Goal: Task Accomplishment & Management: Manage account settings

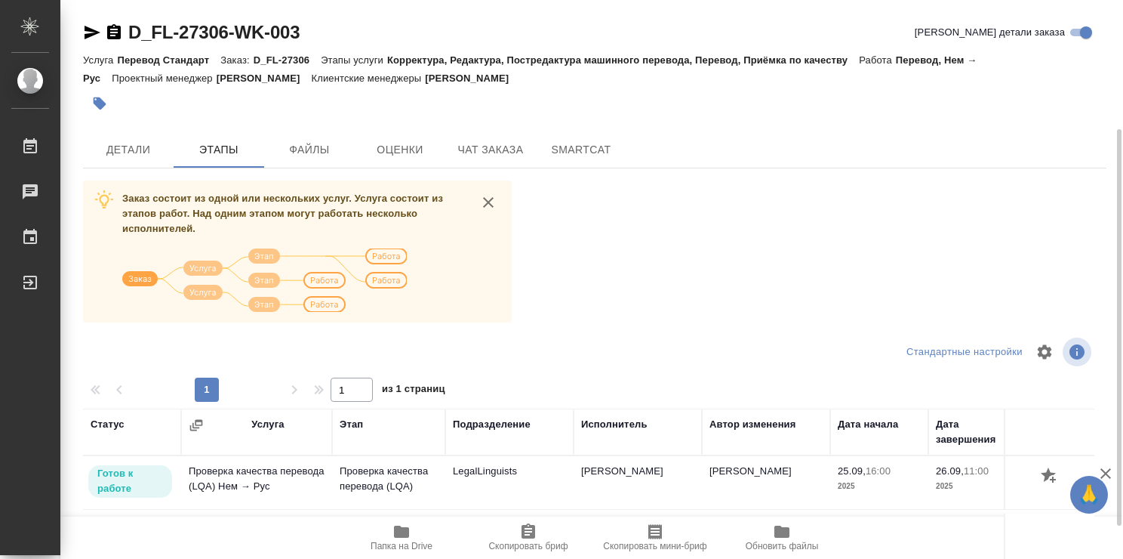
scroll to position [76, 0]
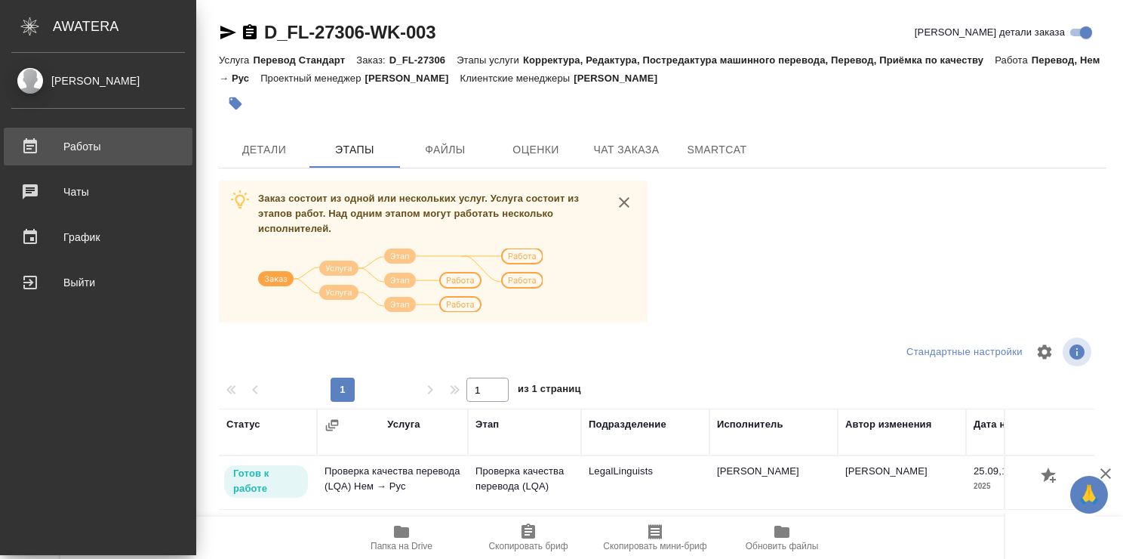
click at [41, 146] on div "Работы" at bounding box center [98, 146] width 174 height 23
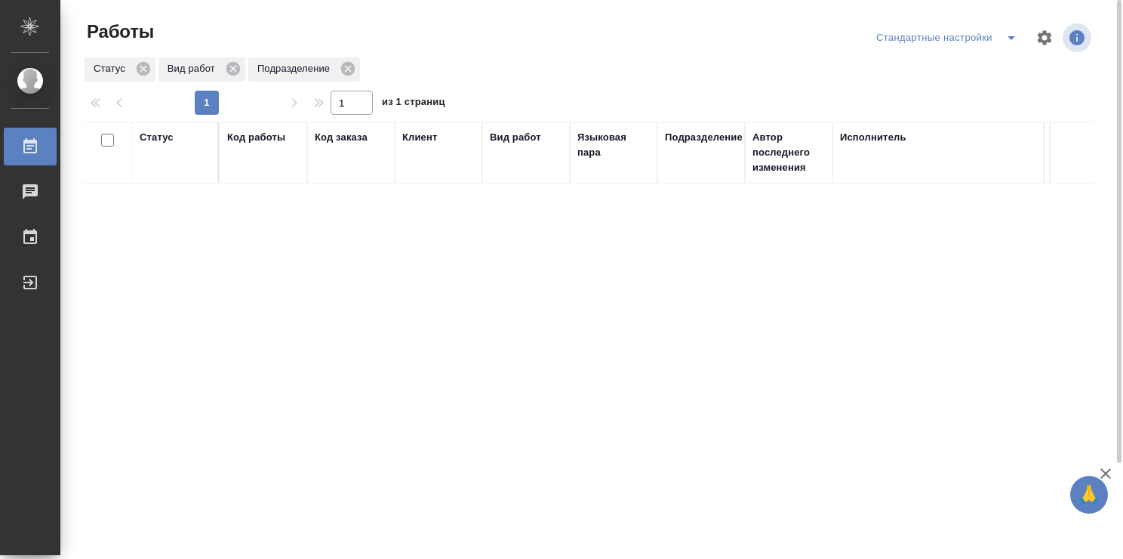
click at [984, 34] on div "Стандартные настройки" at bounding box center [950, 38] width 154 height 24
click at [1009, 35] on icon "split button" at bounding box center [1012, 38] width 18 height 18
click at [935, 70] on li "Мои заказы" at bounding box center [950, 68] width 154 height 24
click at [175, 131] on div "Статус" at bounding box center [175, 137] width 71 height 15
click at [169, 139] on div "Статус" at bounding box center [157, 137] width 34 height 15
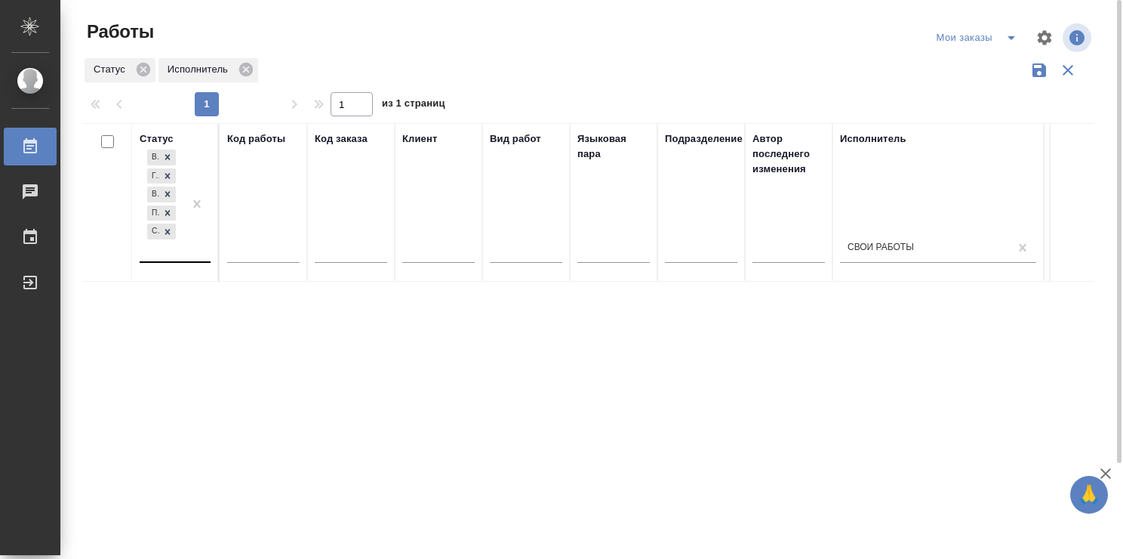
click at [175, 257] on div "В ожидании Готов к работе В работе Подбор Создан" at bounding box center [162, 203] width 44 height 115
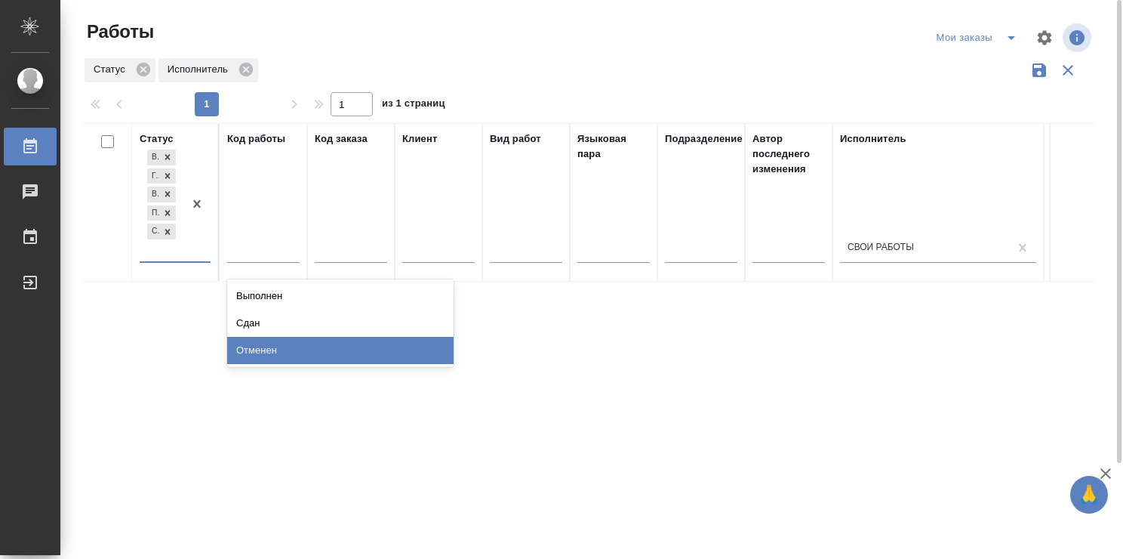
click at [795, 340] on div "Статус option Отменен focused, 8 of 8. 3 results available. Use Up and Down to …" at bounding box center [589, 395] width 1012 height 544
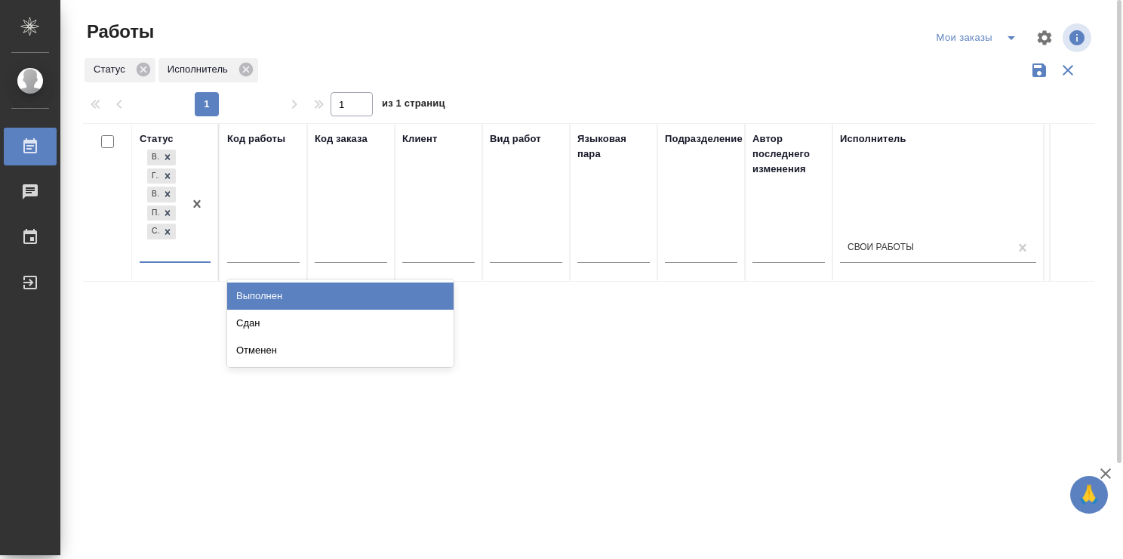
click at [171, 258] on div "В ожидании Готов к работе В работе Подбор Создан" at bounding box center [162, 203] width 44 height 115
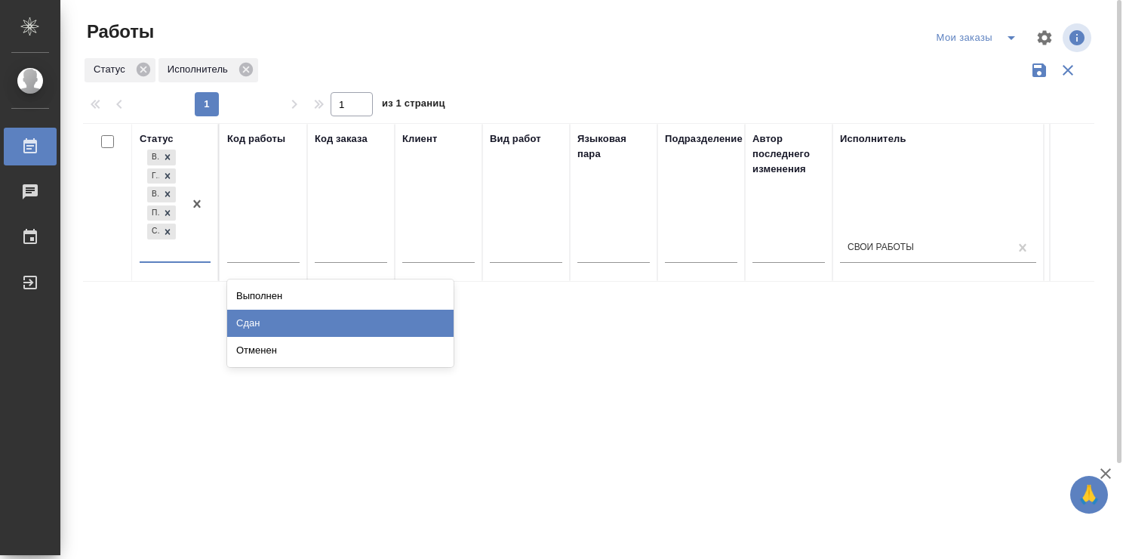
click at [416, 316] on div "Сдан" at bounding box center [340, 323] width 227 height 27
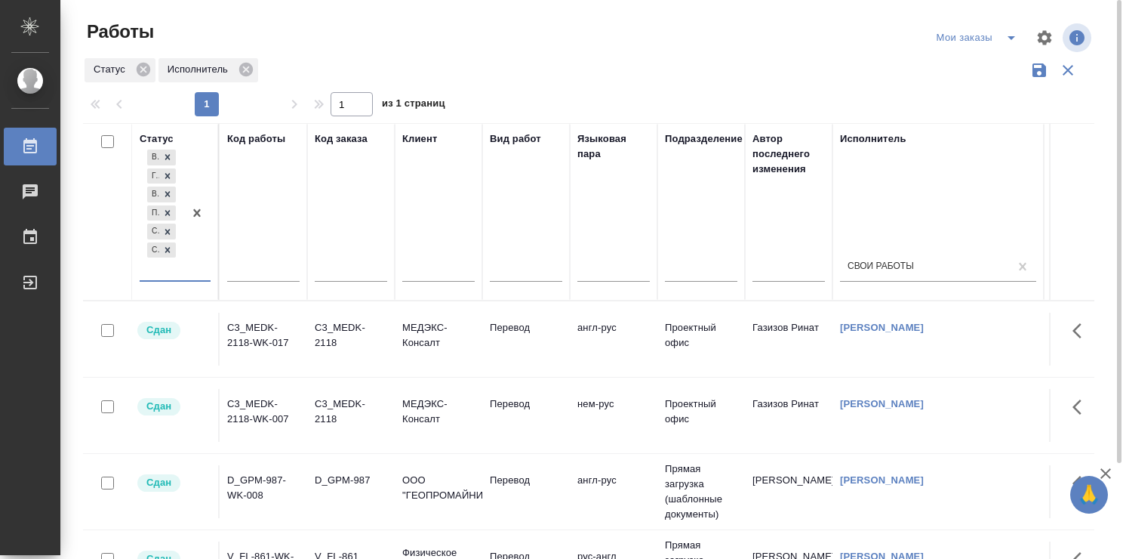
click at [704, 46] on div at bounding box center [594, 38] width 341 height 36
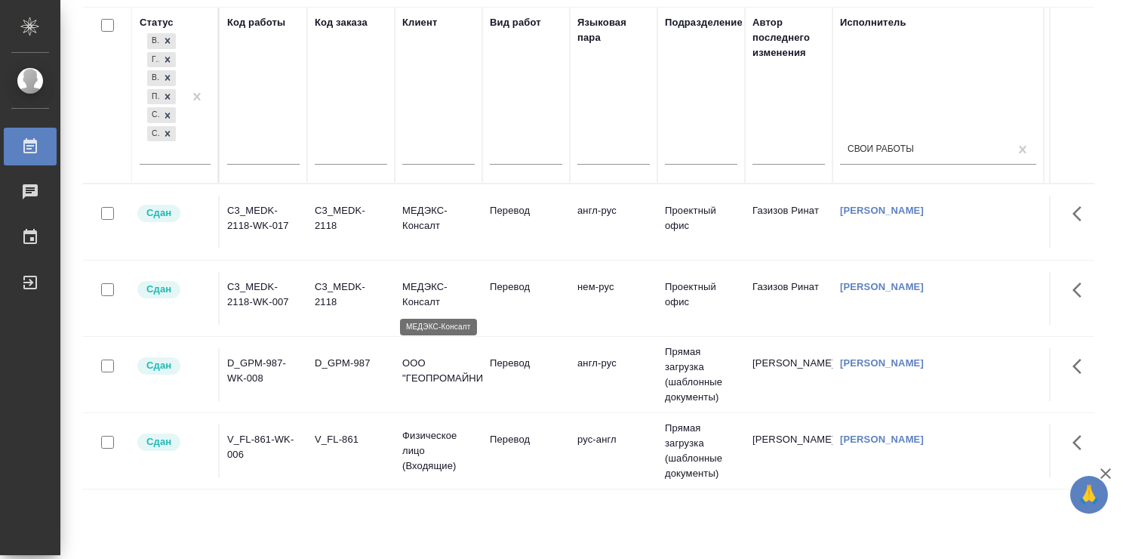
click at [429, 280] on p "МЕДЭКС-Консалт" at bounding box center [438, 294] width 72 height 30
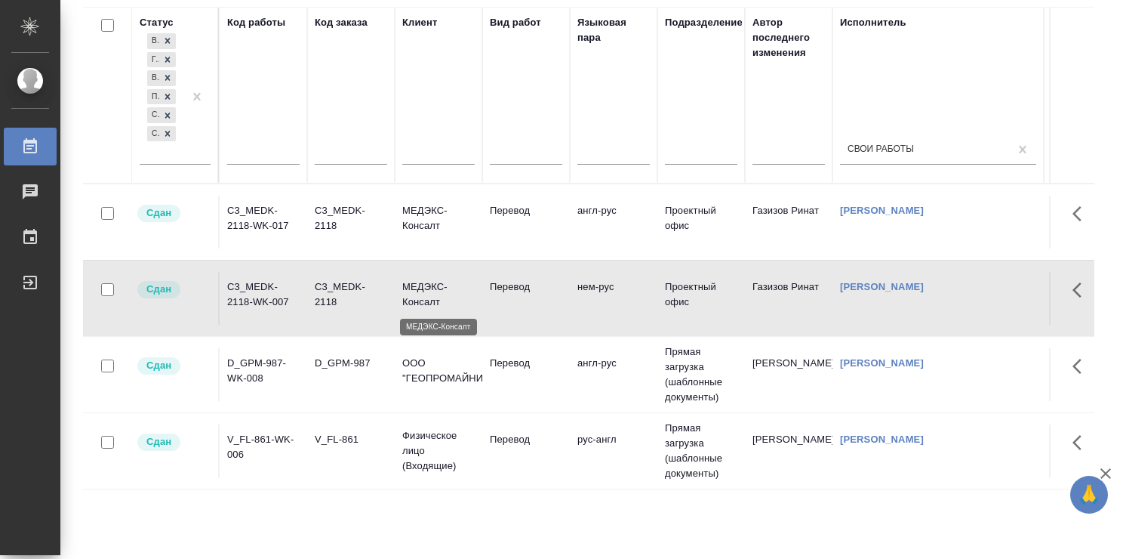
click at [429, 280] on p "МЕДЭКС-Консалт" at bounding box center [438, 294] width 72 height 30
click at [432, 312] on td "МЕДЭКС-Консалт" at bounding box center [439, 298] width 88 height 53
click at [599, 359] on td "англ-рус" at bounding box center [614, 374] width 88 height 53
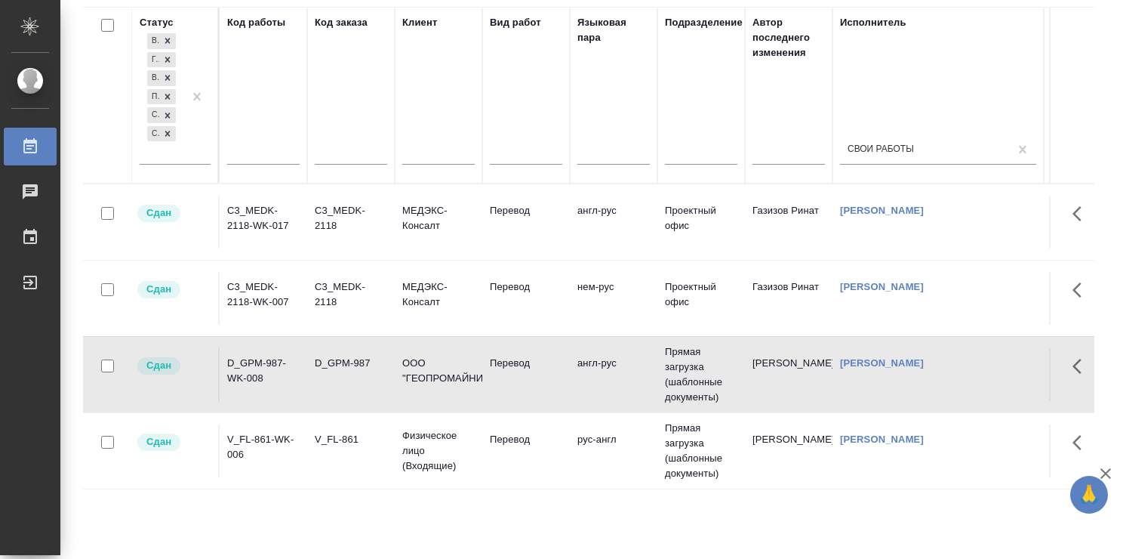
click at [599, 359] on td "англ-рус" at bounding box center [614, 374] width 88 height 53
click at [584, 450] on td "рус-англ" at bounding box center [614, 450] width 88 height 53
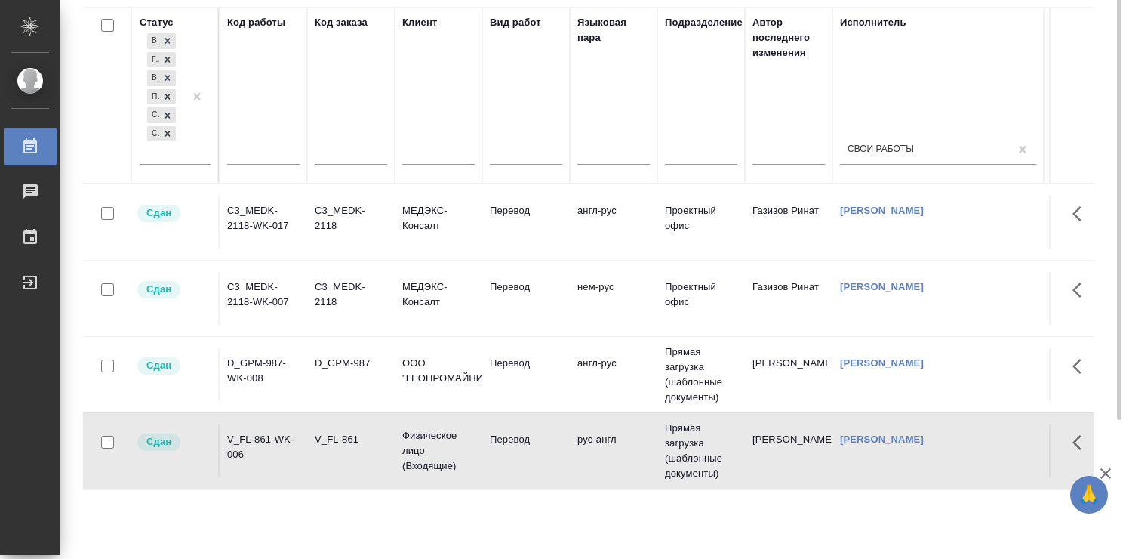
scroll to position [0, 0]
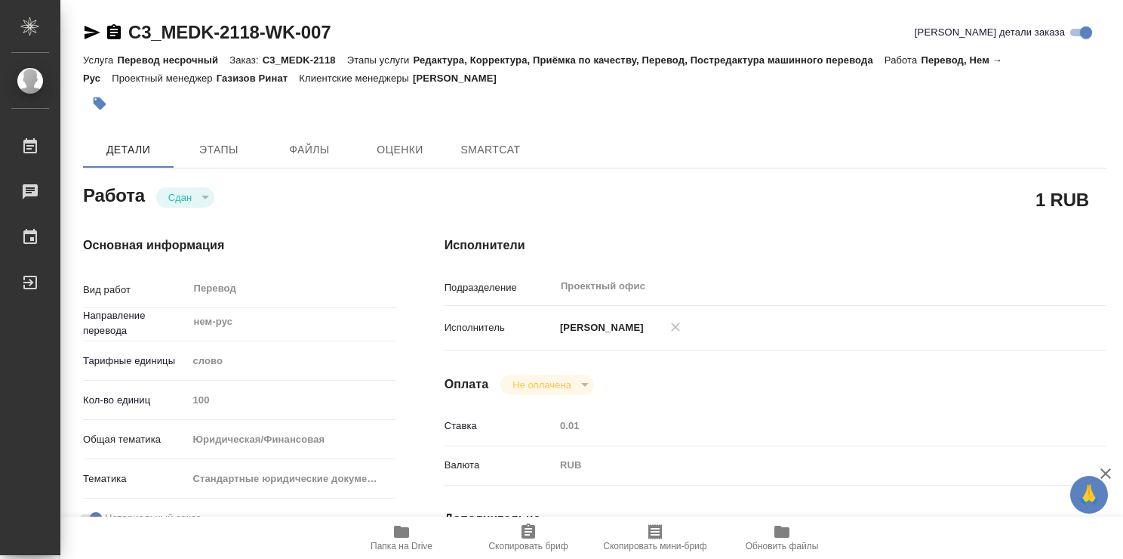
type textarea "x"
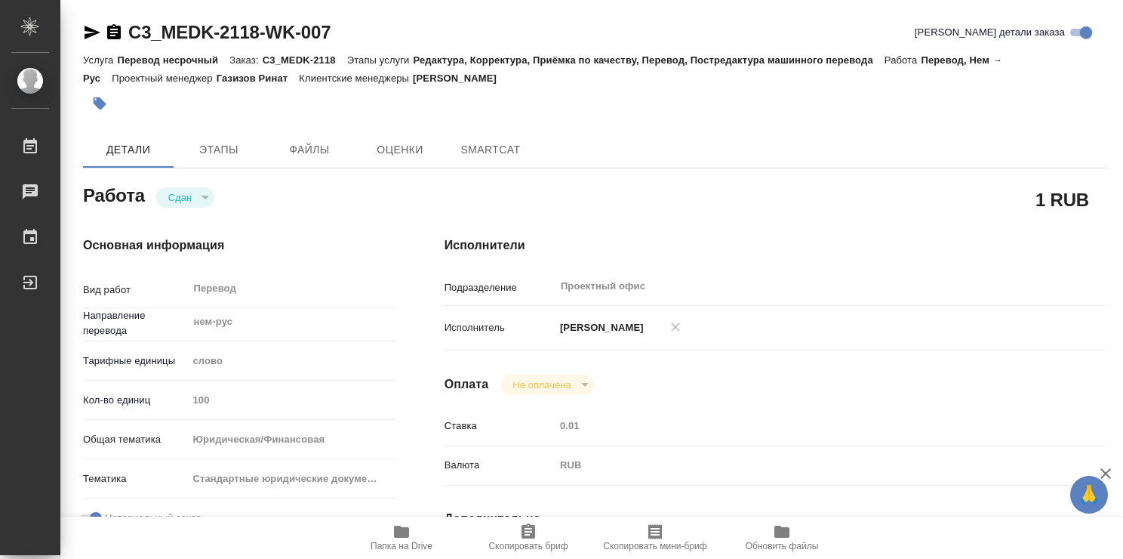
type textarea "x"
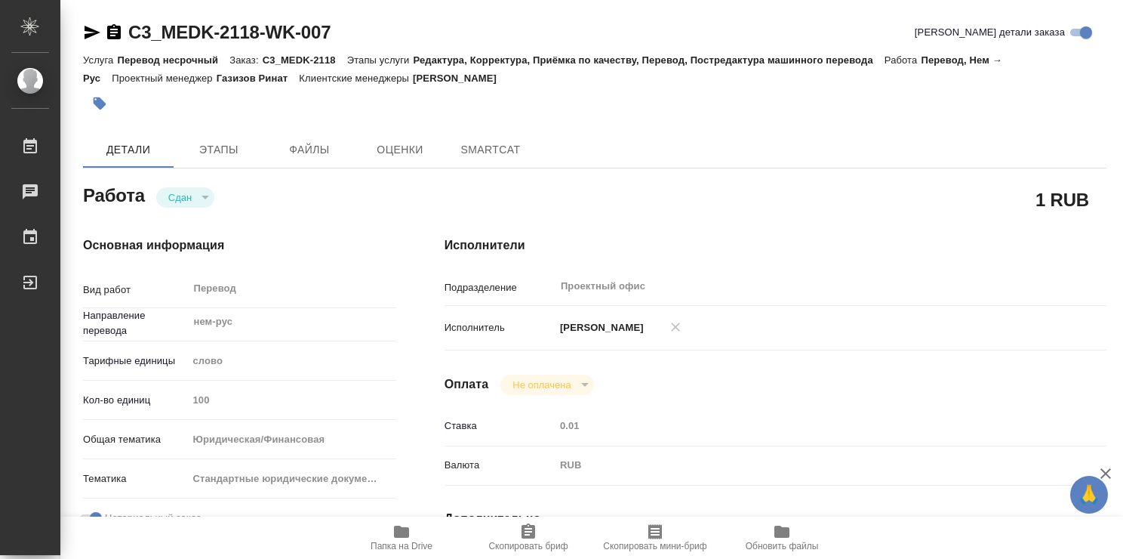
type textarea "x"
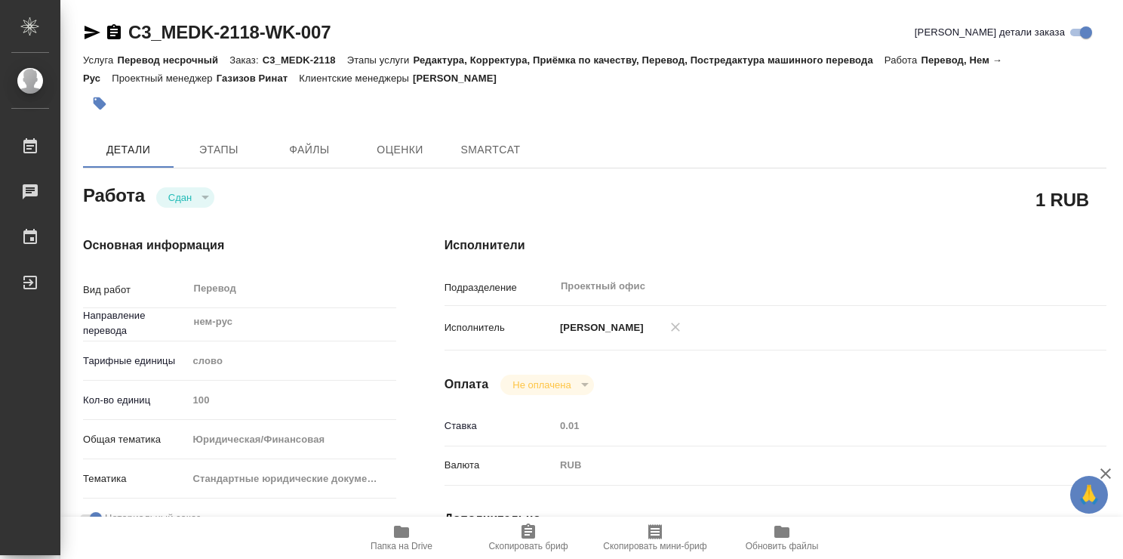
type textarea "x"
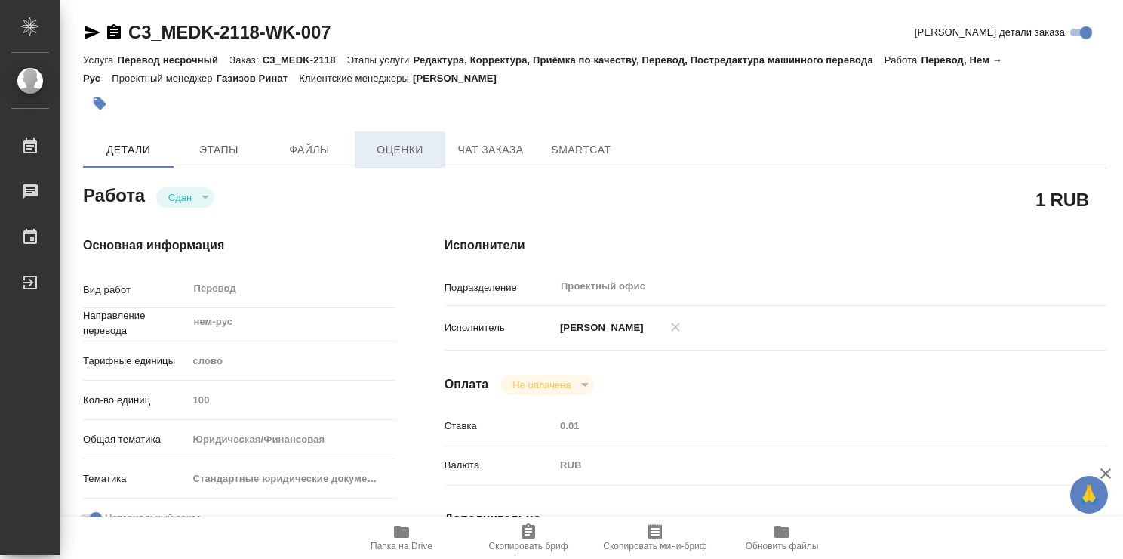
click at [393, 154] on span "Оценки" at bounding box center [400, 149] width 72 height 19
type textarea "x"
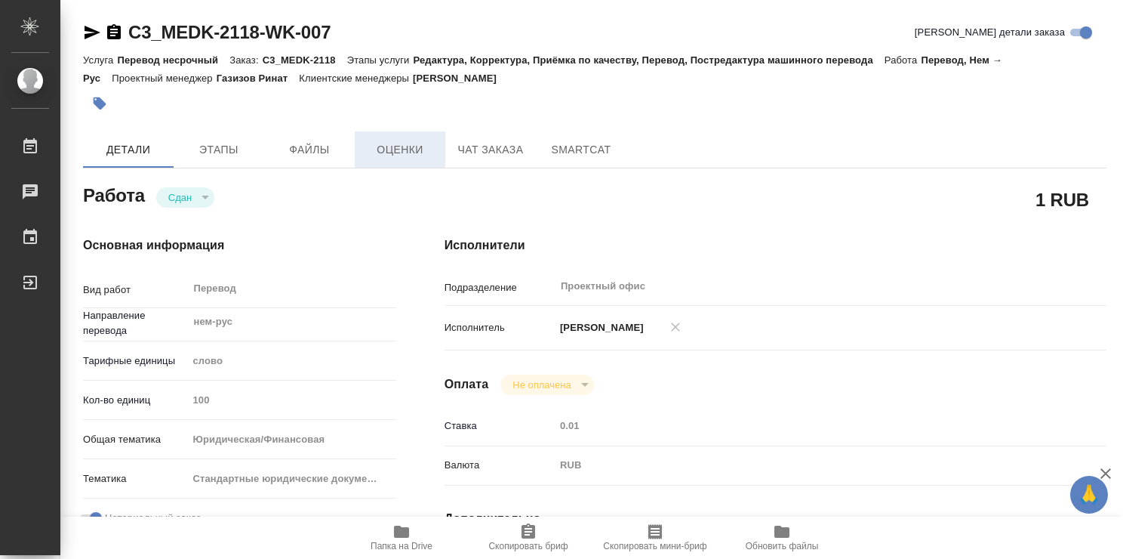
type textarea "x"
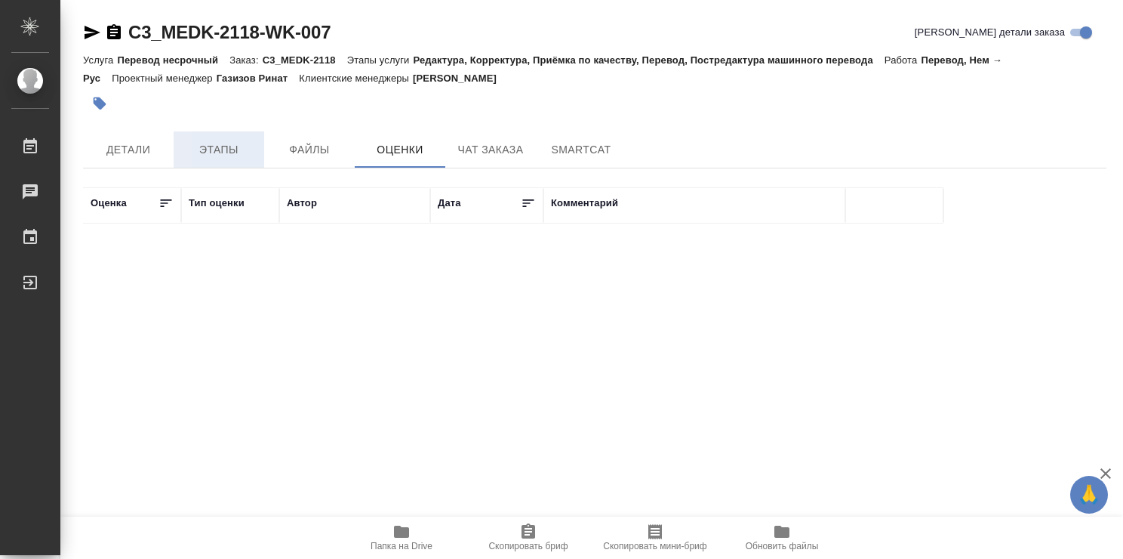
click at [236, 157] on span "Этапы" at bounding box center [219, 149] width 72 height 19
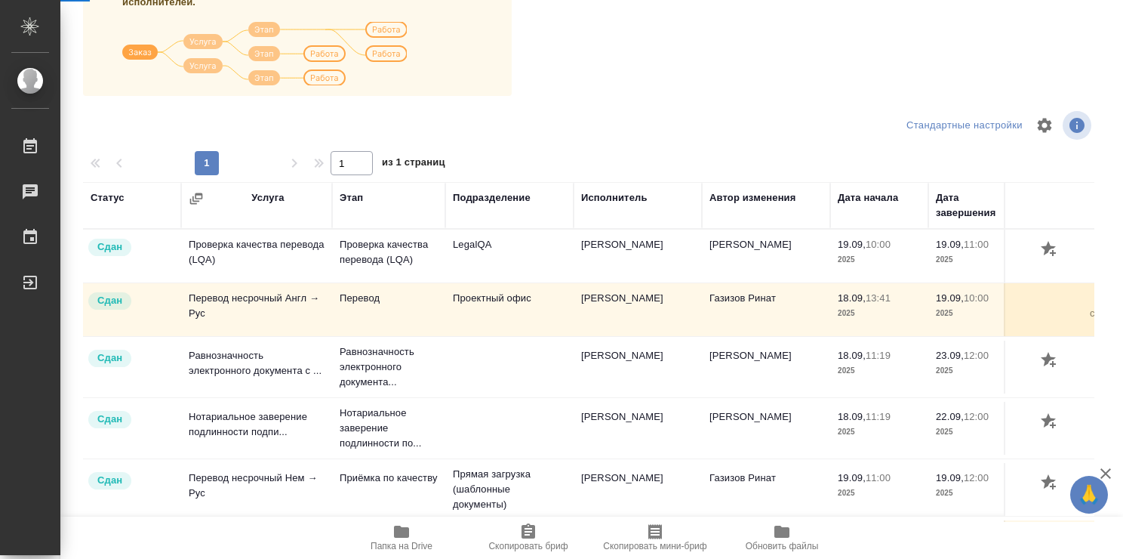
scroll to position [6, 0]
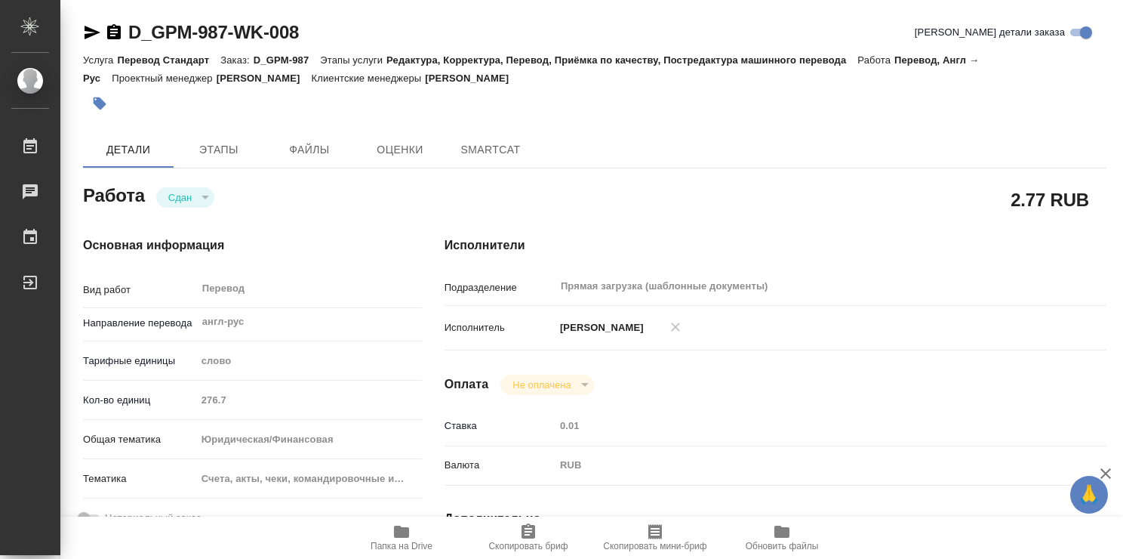
type textarea "x"
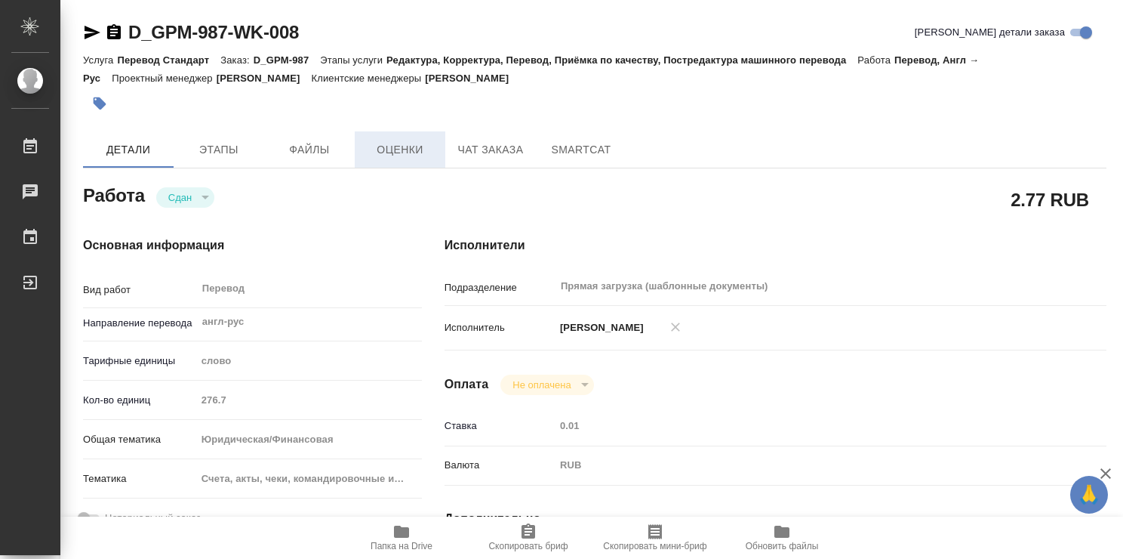
type textarea "x"
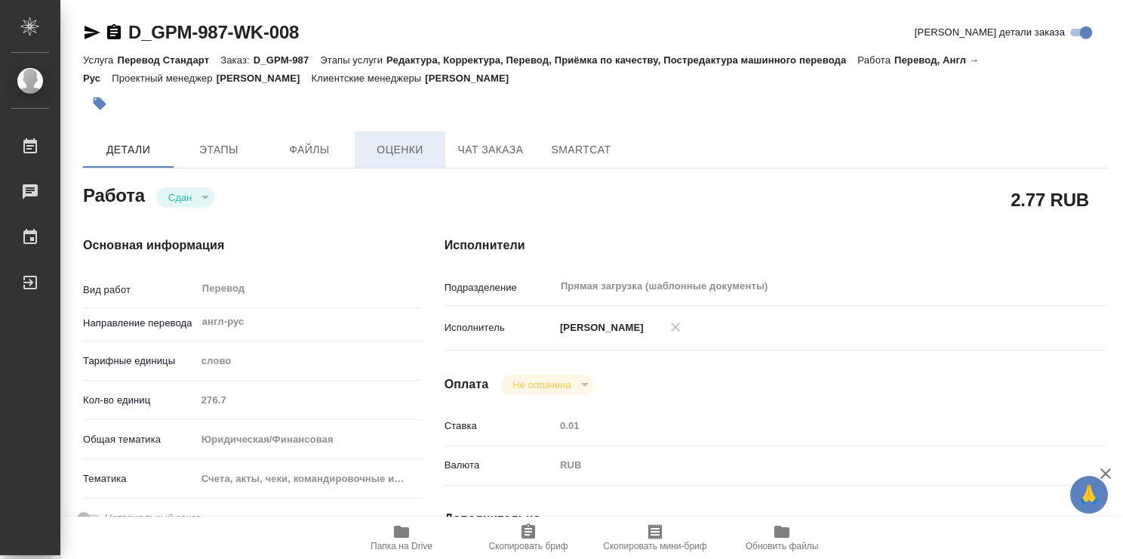
type textarea "x"
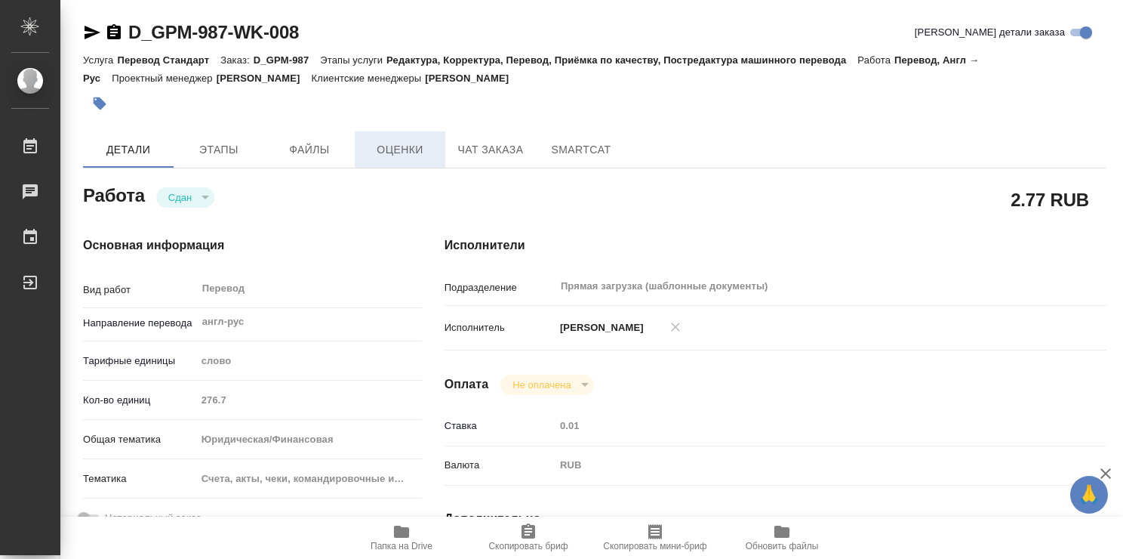
click at [406, 143] on span "Оценки" at bounding box center [400, 149] width 72 height 19
type textarea "x"
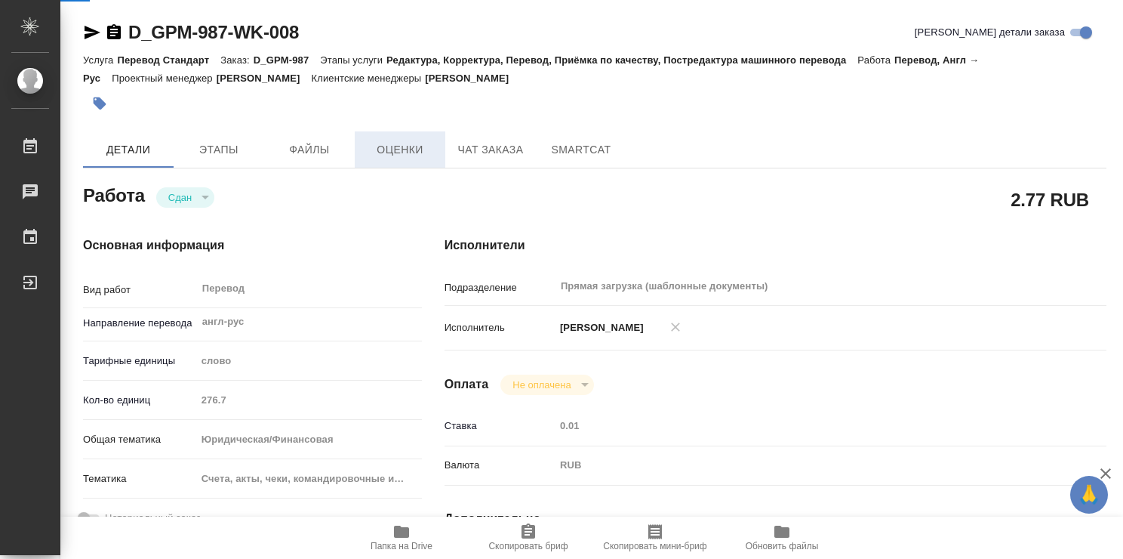
type textarea "x"
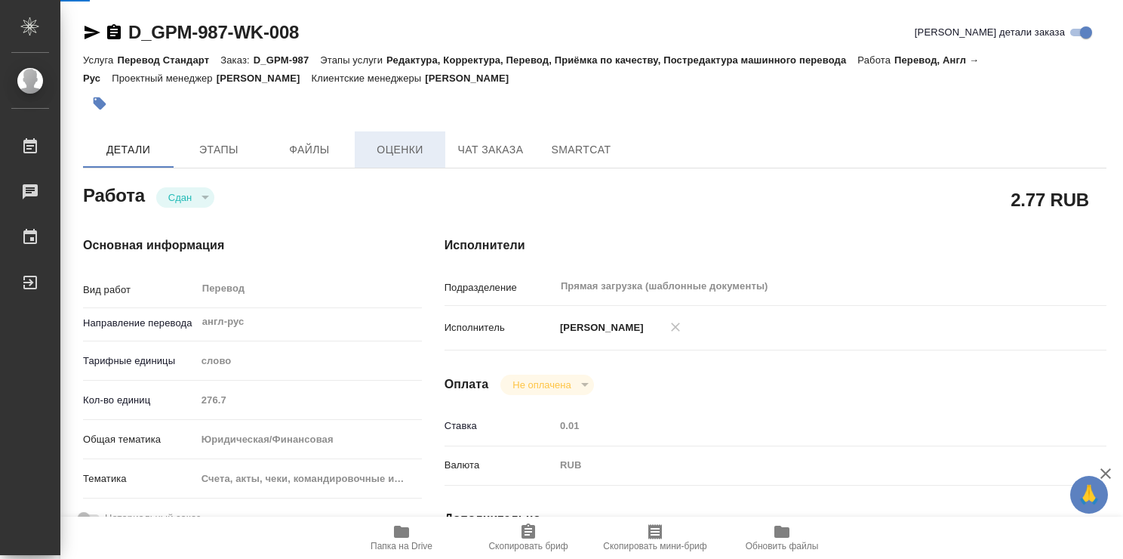
type textarea "x"
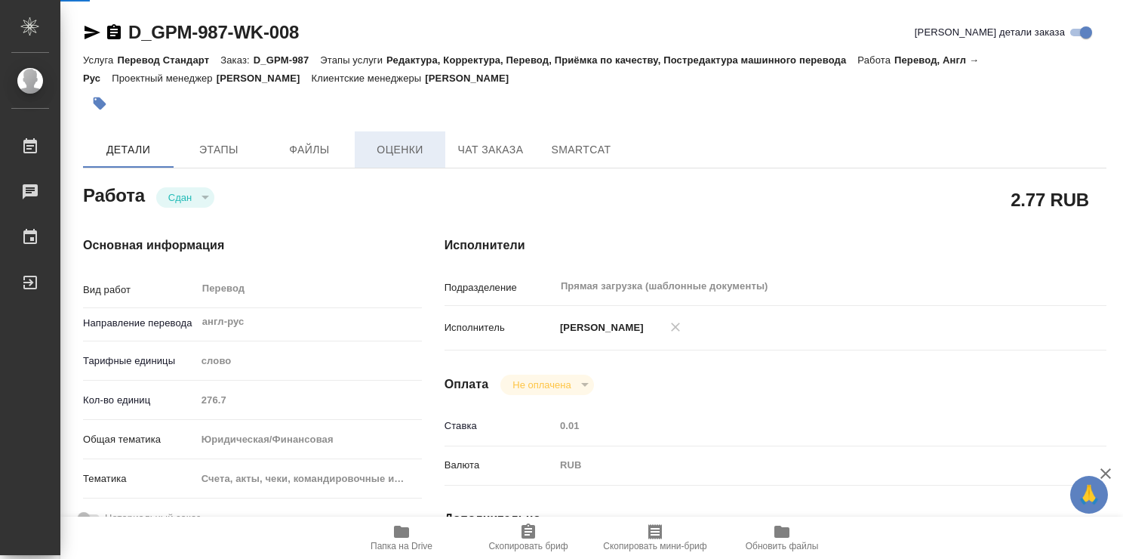
type textarea "x"
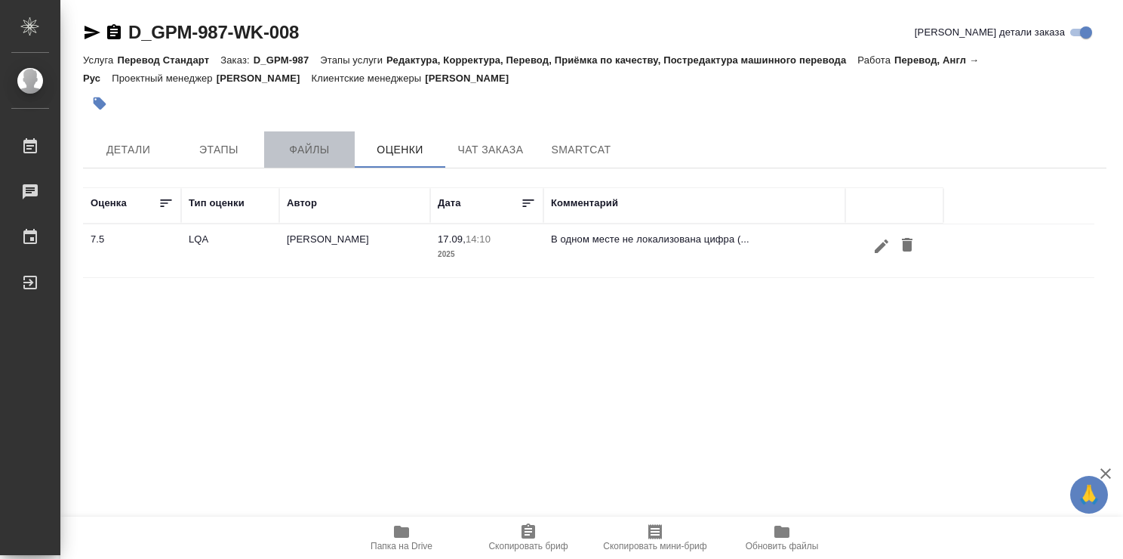
click at [313, 149] on span "Файлы" at bounding box center [309, 149] width 72 height 19
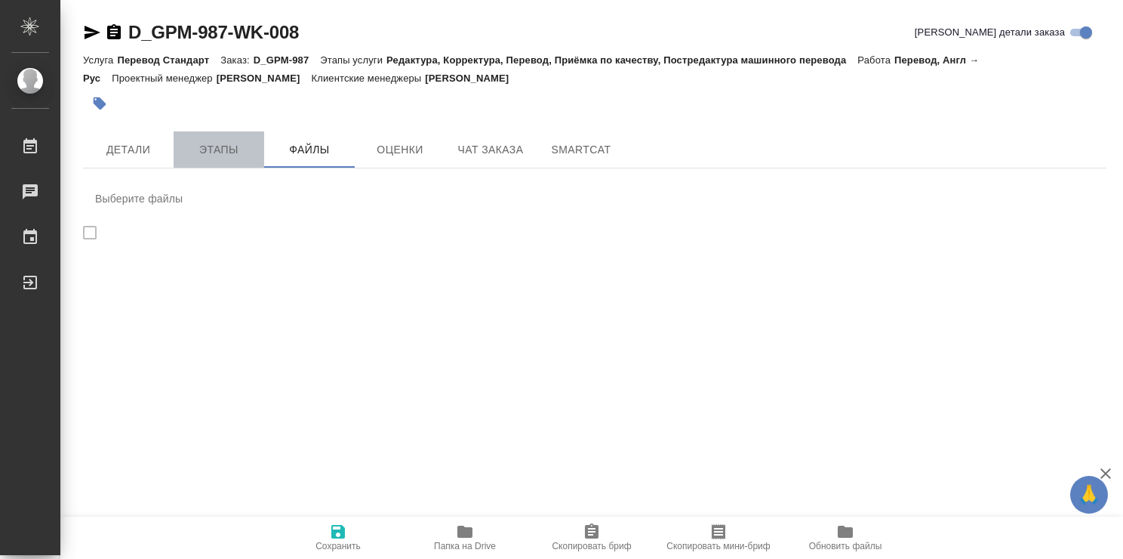
click at [231, 148] on span "Этапы" at bounding box center [219, 149] width 72 height 19
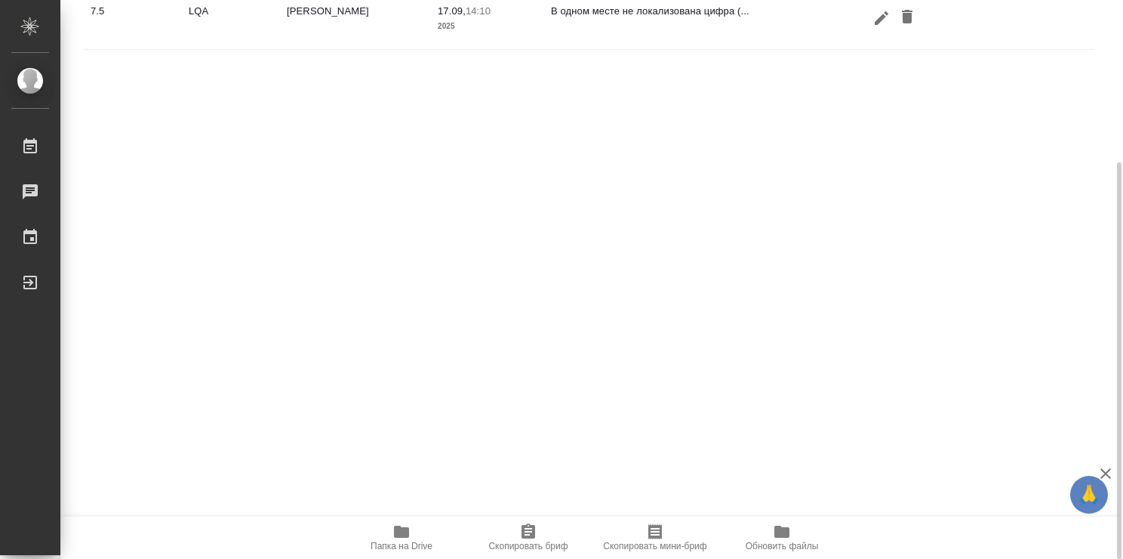
scroll to position [6, 0]
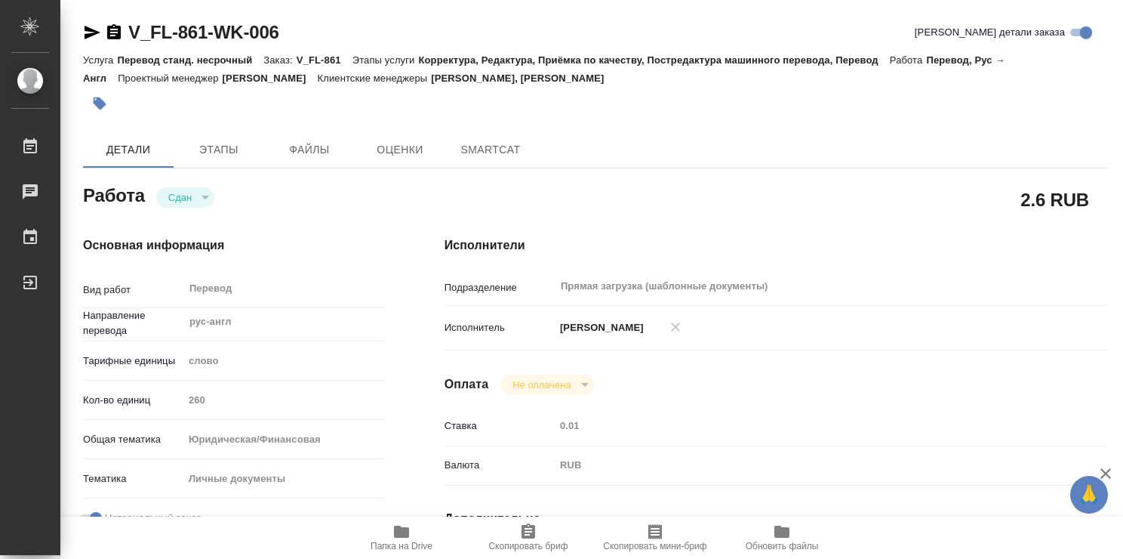
type textarea "x"
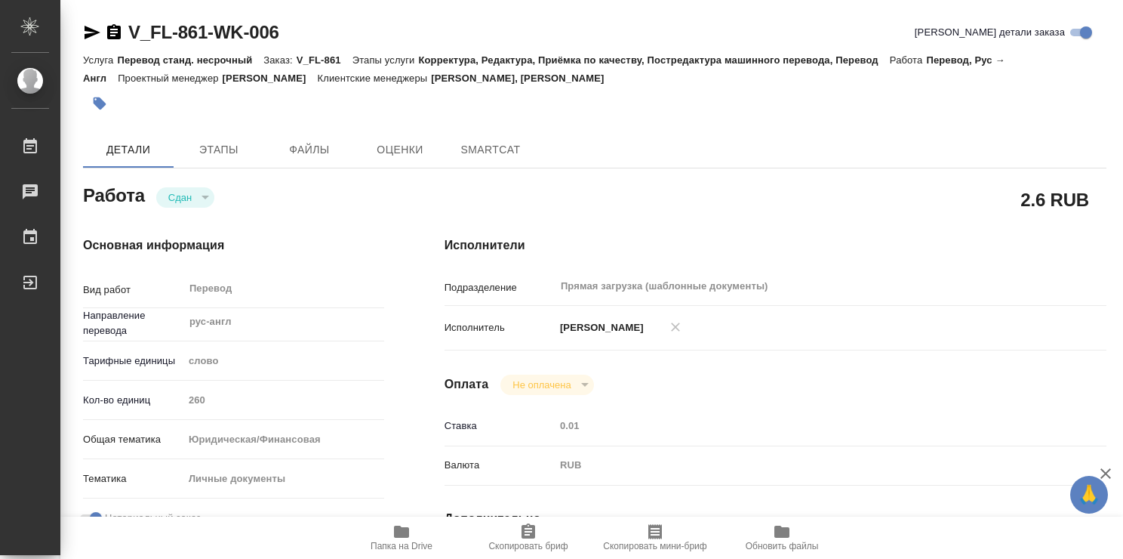
type textarea "x"
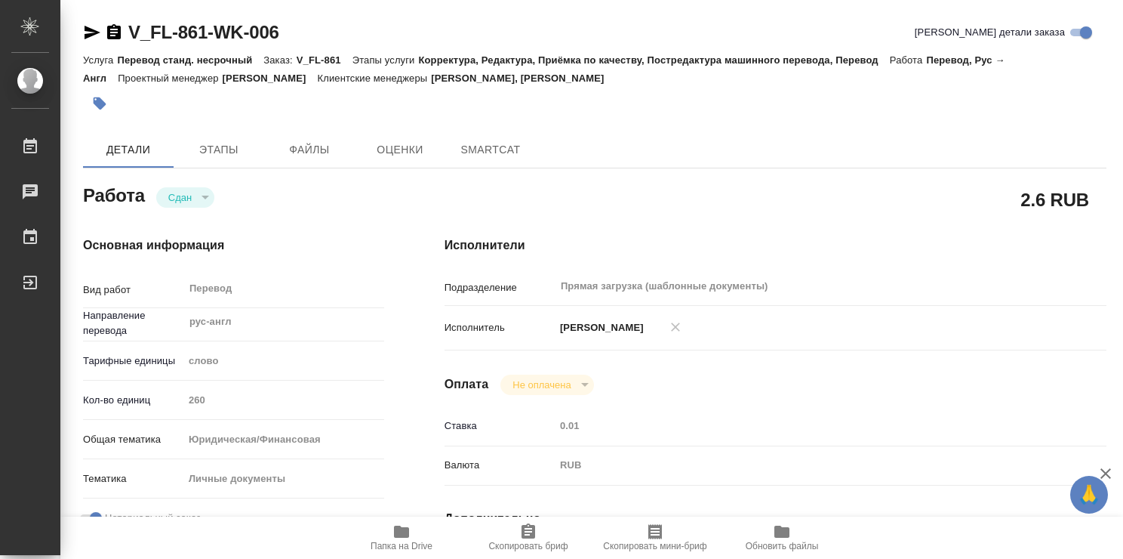
type textarea "x"
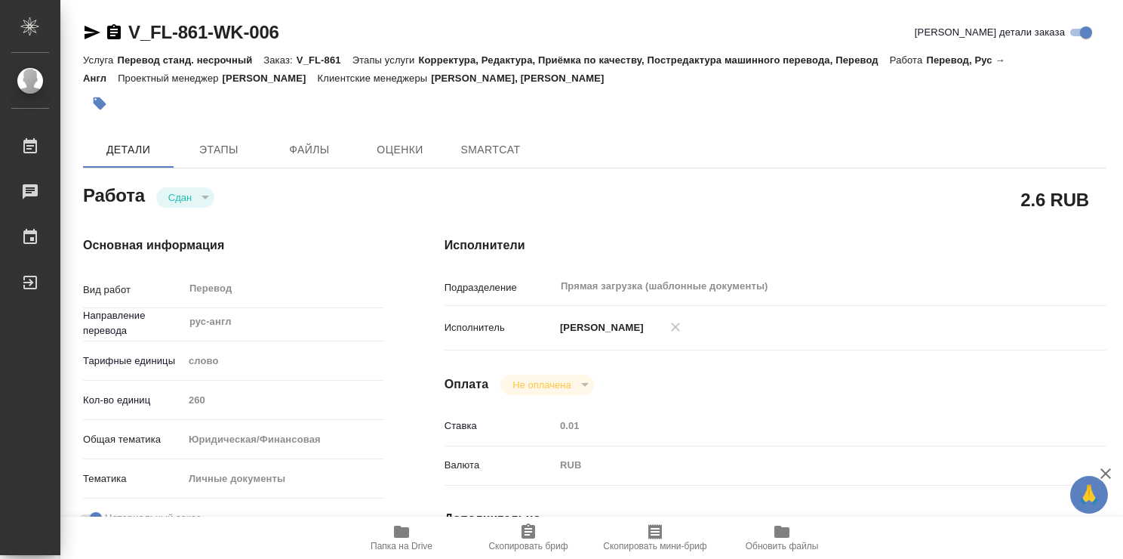
type textarea "x"
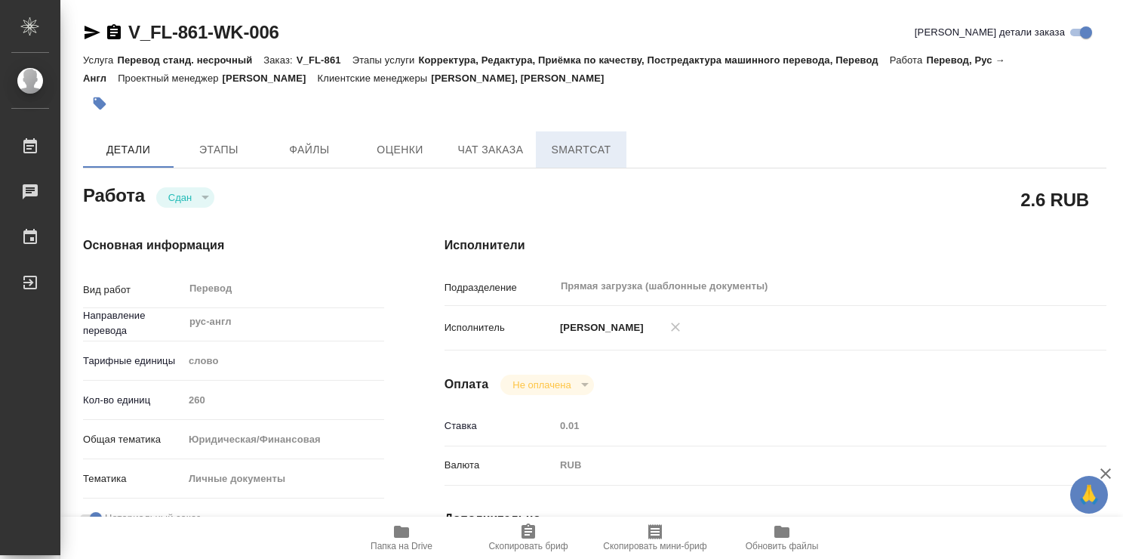
type textarea "x"
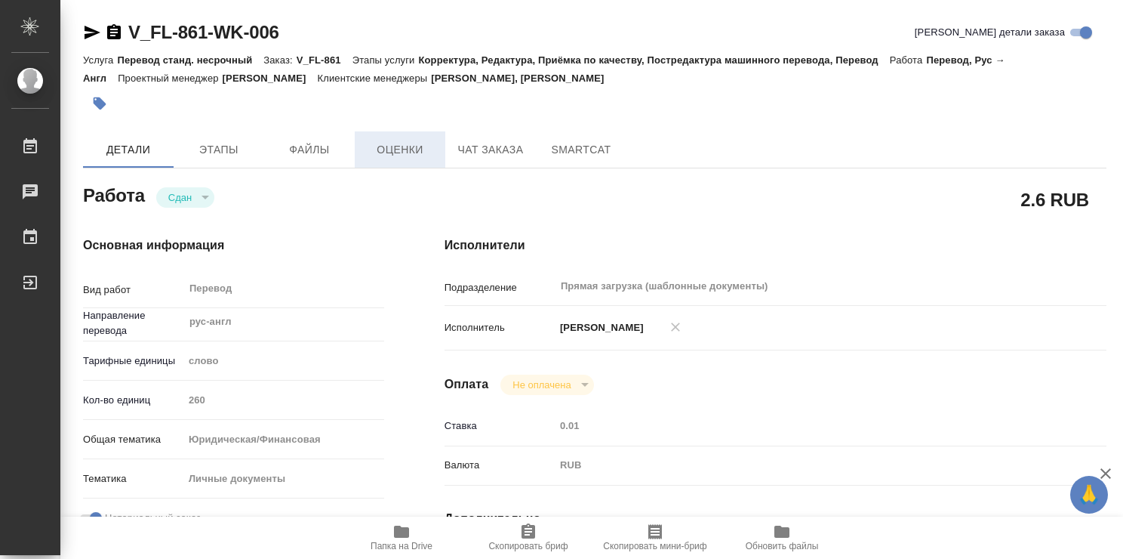
type textarea "x"
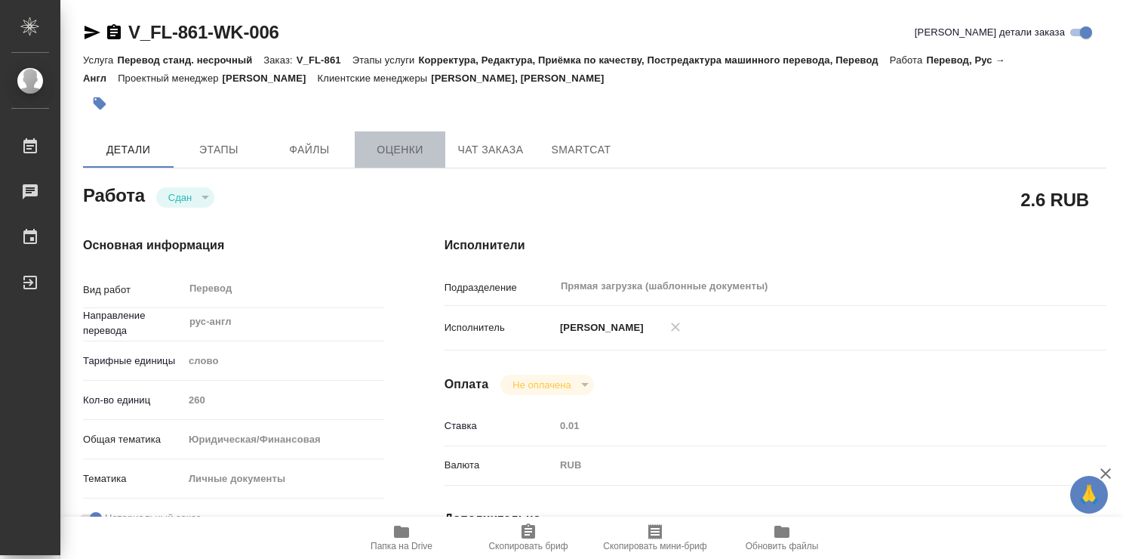
click at [387, 146] on span "Оценки" at bounding box center [400, 149] width 72 height 19
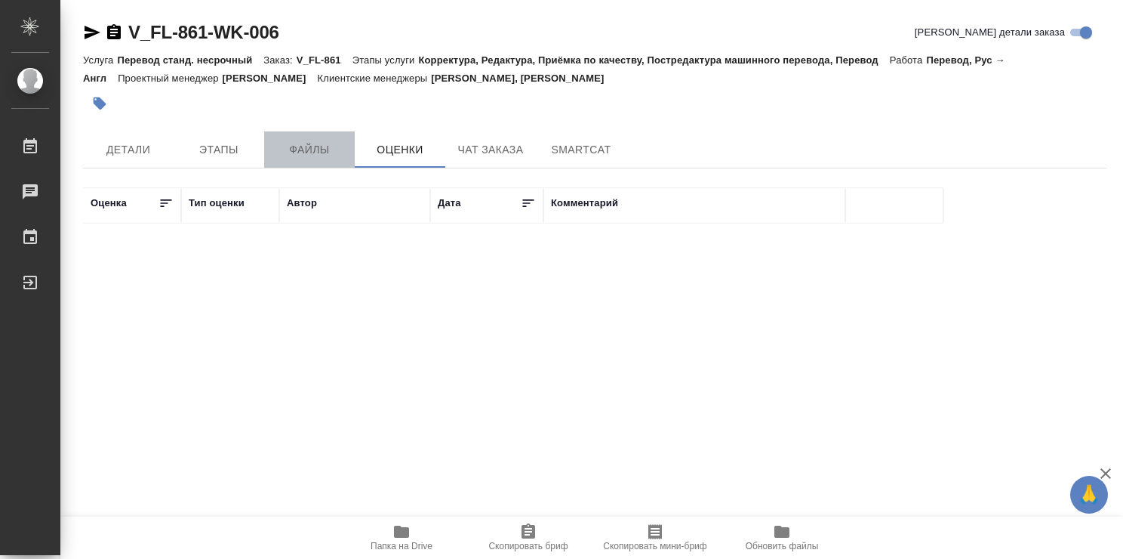
click at [308, 149] on span "Файлы" at bounding box center [309, 149] width 72 height 19
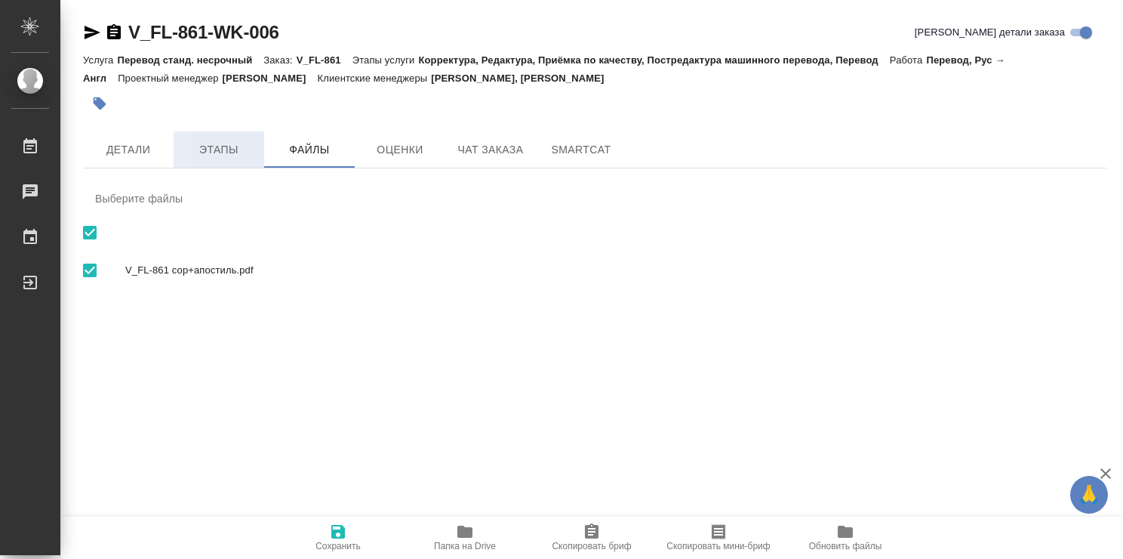
click at [201, 154] on span "Этапы" at bounding box center [219, 149] width 72 height 19
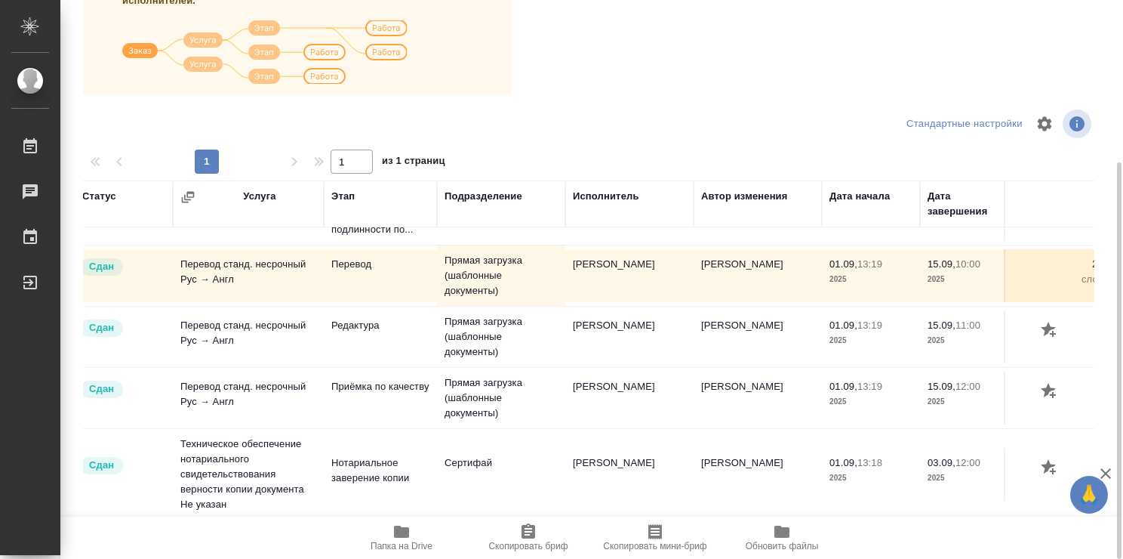
scroll to position [107, 0]
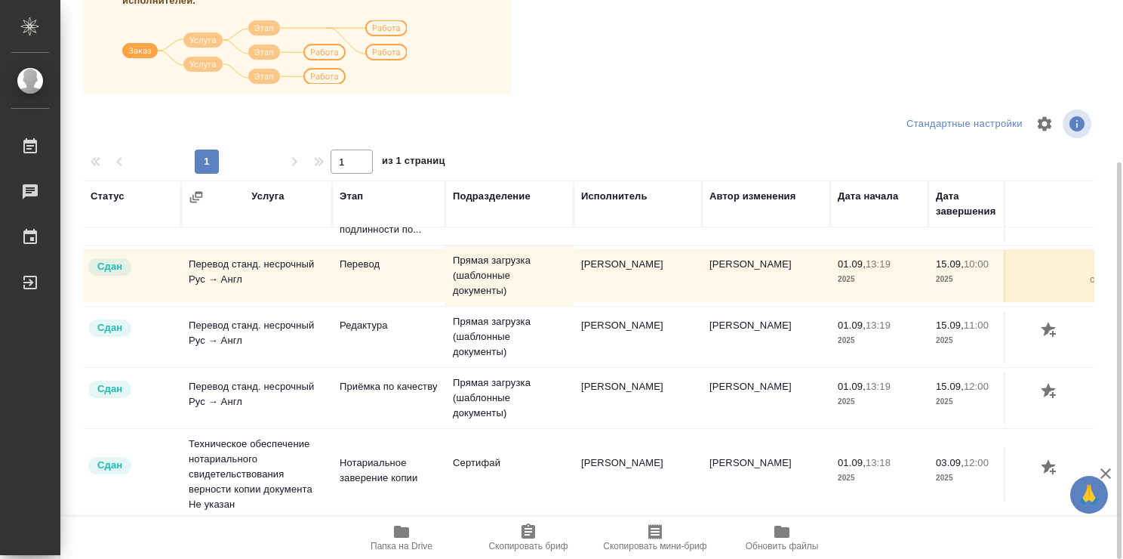
click at [643, 118] on div at bounding box center [594, 124] width 341 height 36
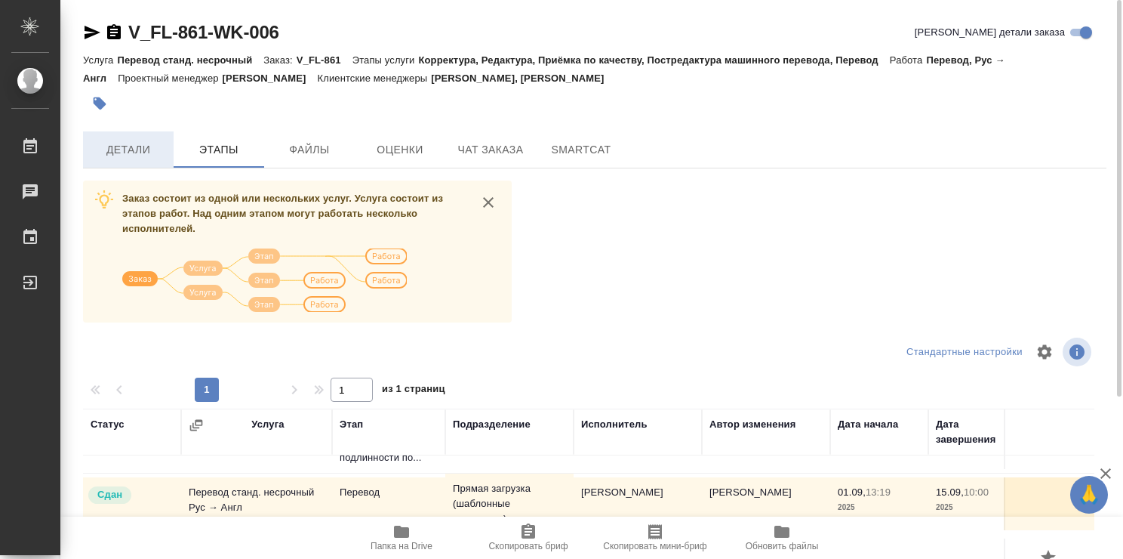
click at [143, 151] on span "Детали" at bounding box center [128, 149] width 72 height 19
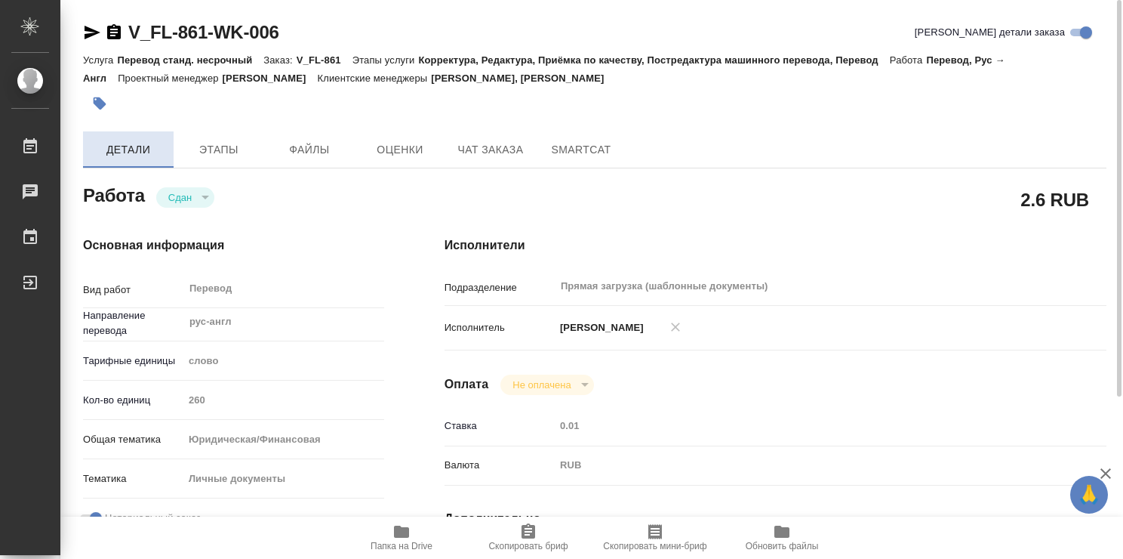
type textarea "x"
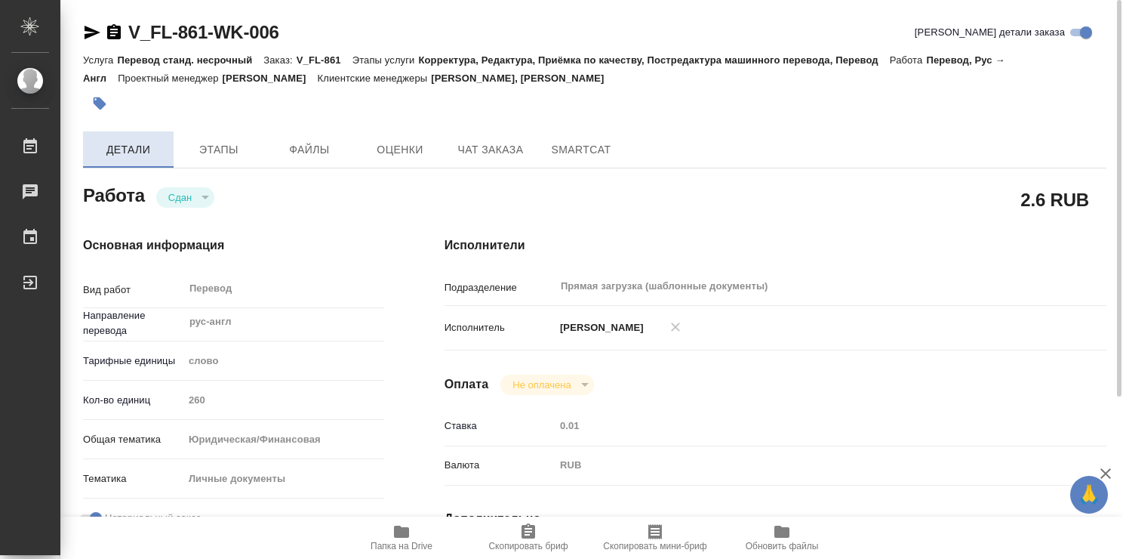
type textarea "x"
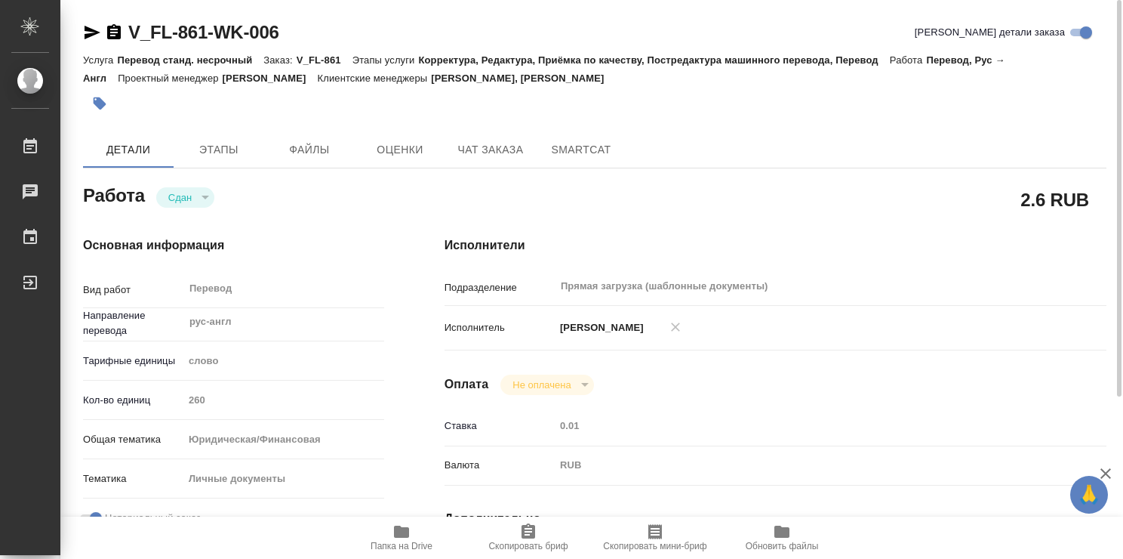
type textarea "x"
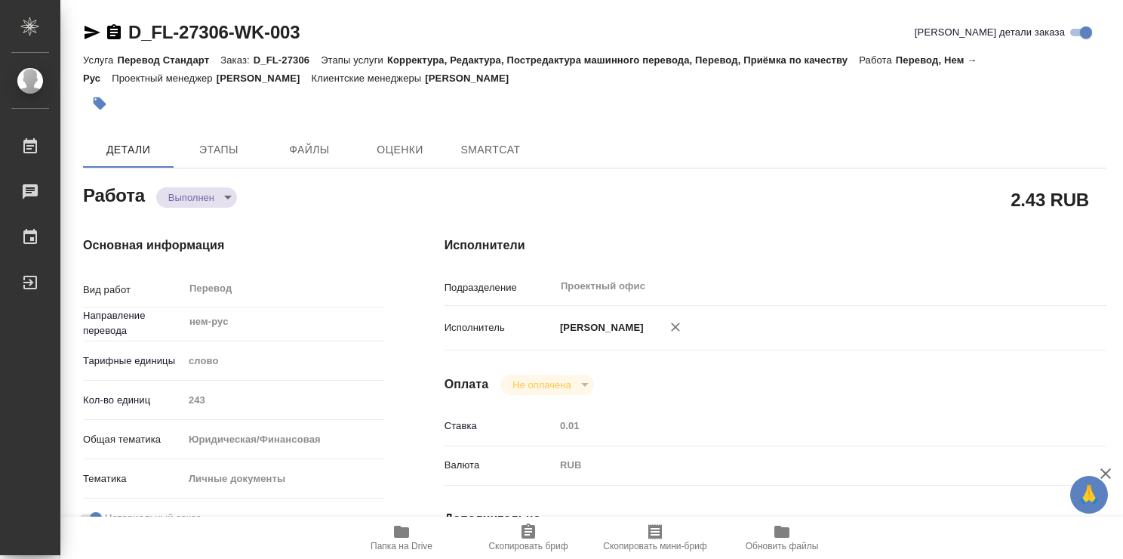
type textarea "x"
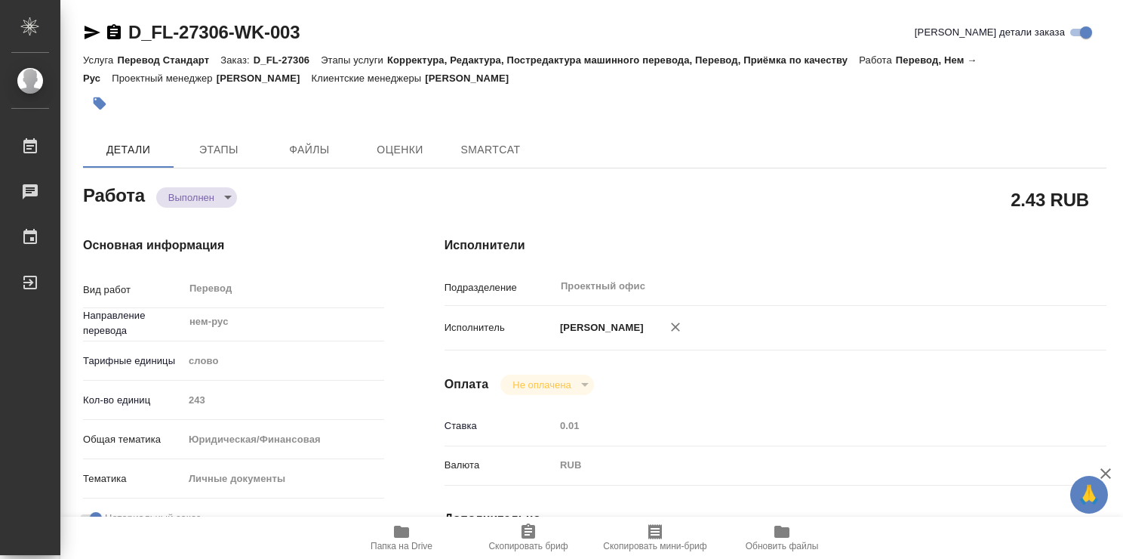
type textarea "x"
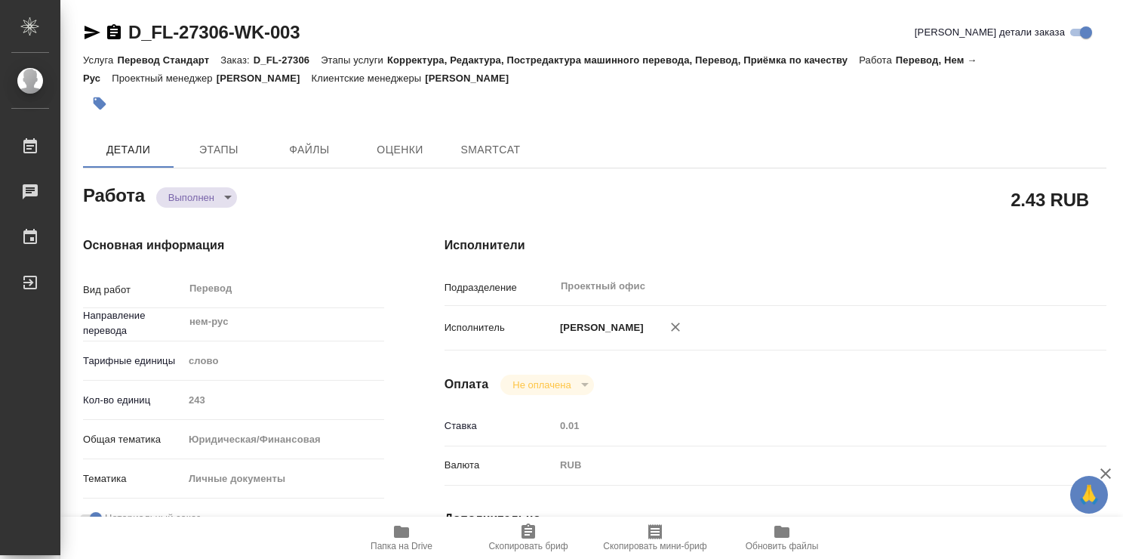
type textarea "x"
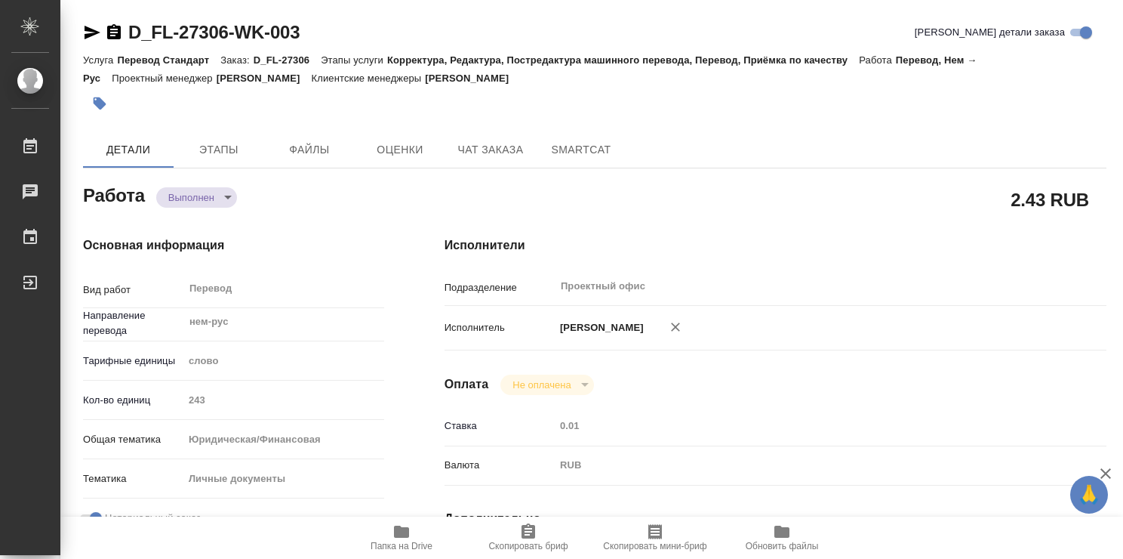
type textarea "x"
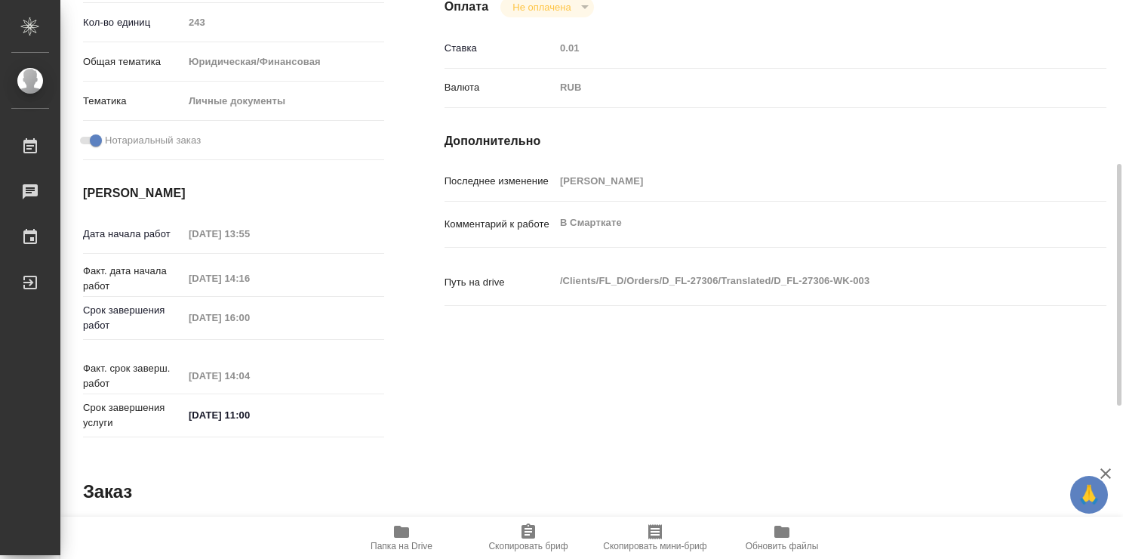
type textarea "x"
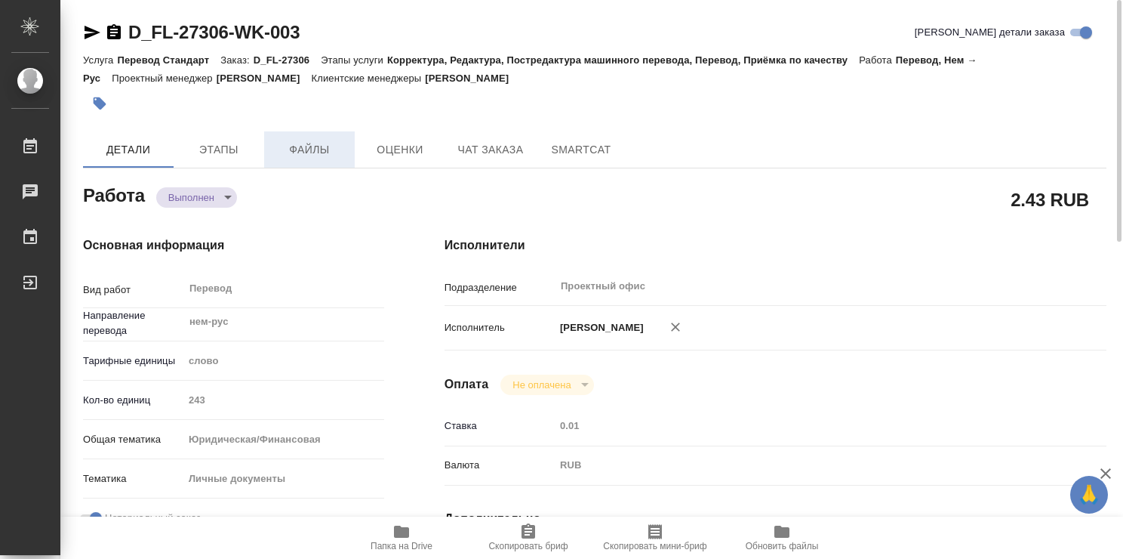
click at [299, 153] on span "Файлы" at bounding box center [309, 149] width 72 height 19
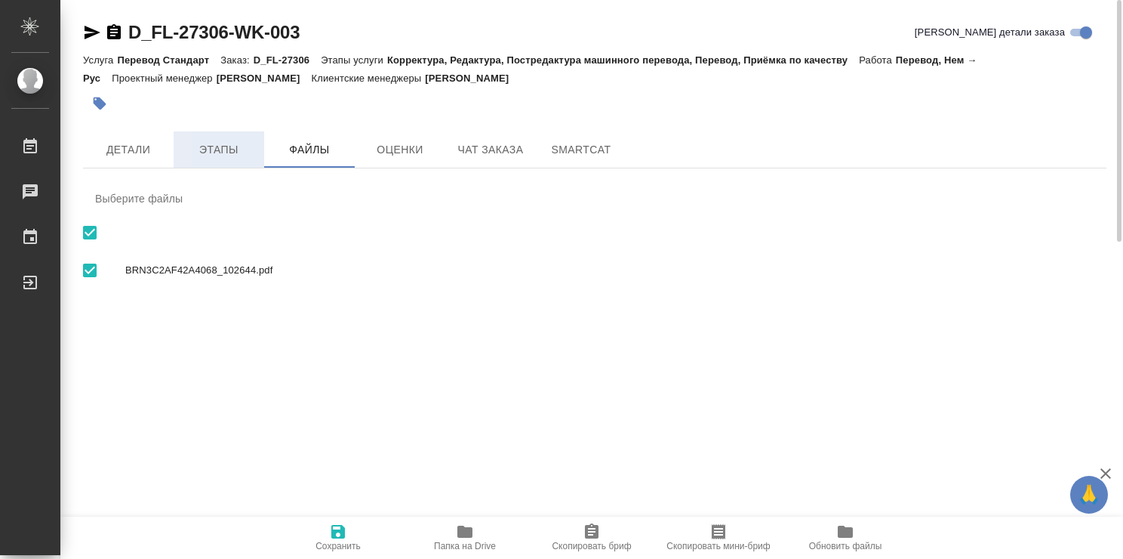
click at [232, 153] on span "Этапы" at bounding box center [219, 149] width 72 height 19
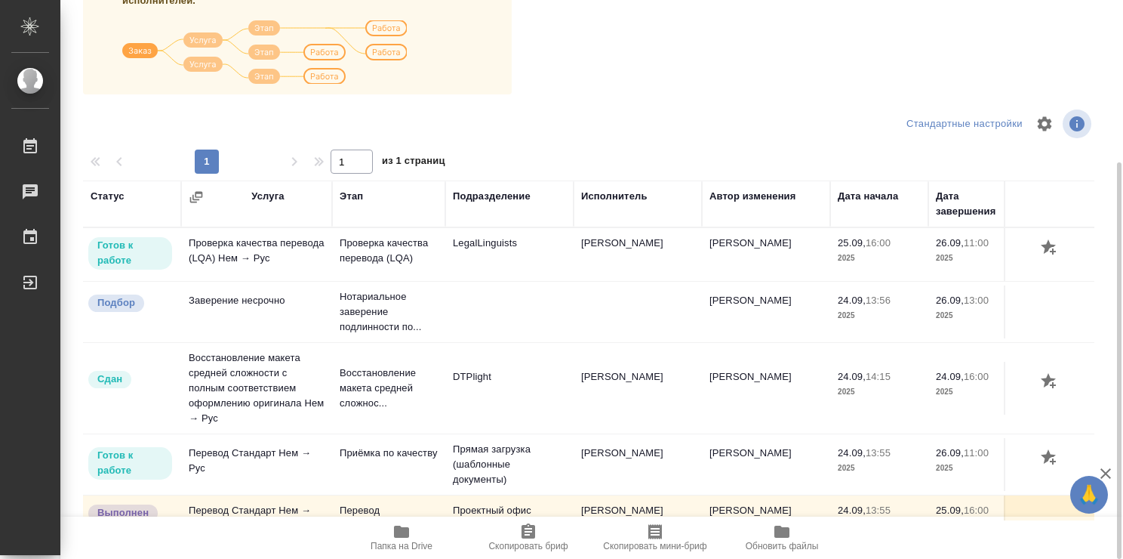
click at [570, 101] on div "Заказ состоит из одной или нескольких услуг. Услуга состоит из этапов работ. На…" at bounding box center [595, 236] width 1024 height 568
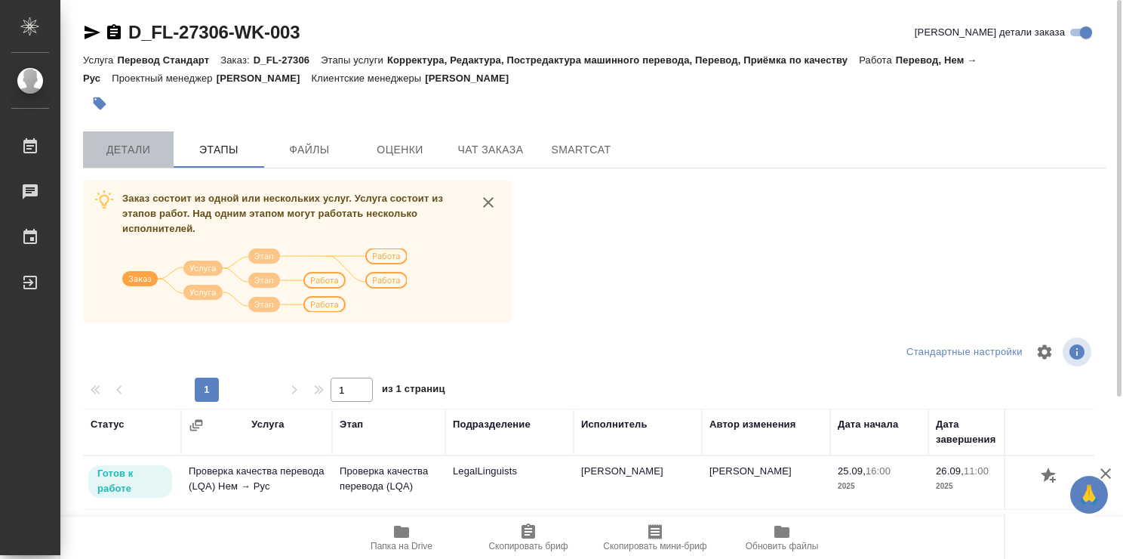
click at [137, 142] on span "Детали" at bounding box center [128, 149] width 72 height 19
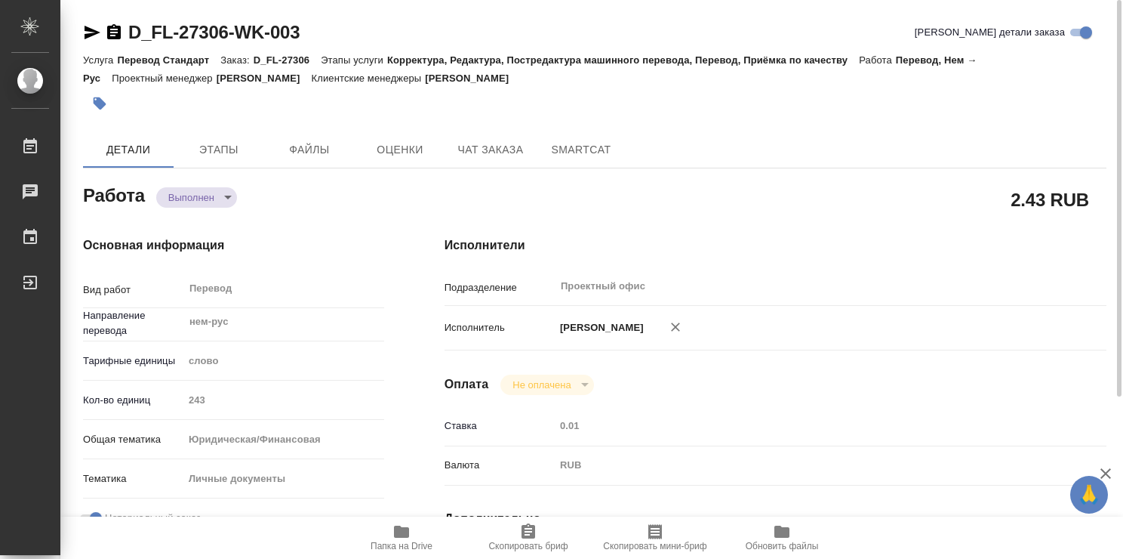
type textarea "x"
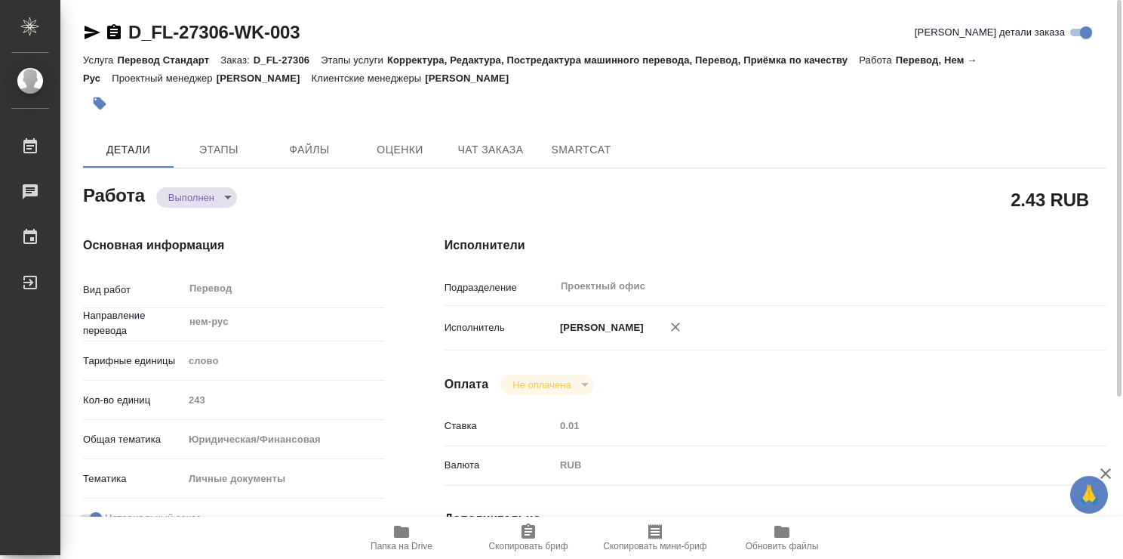
type textarea "x"
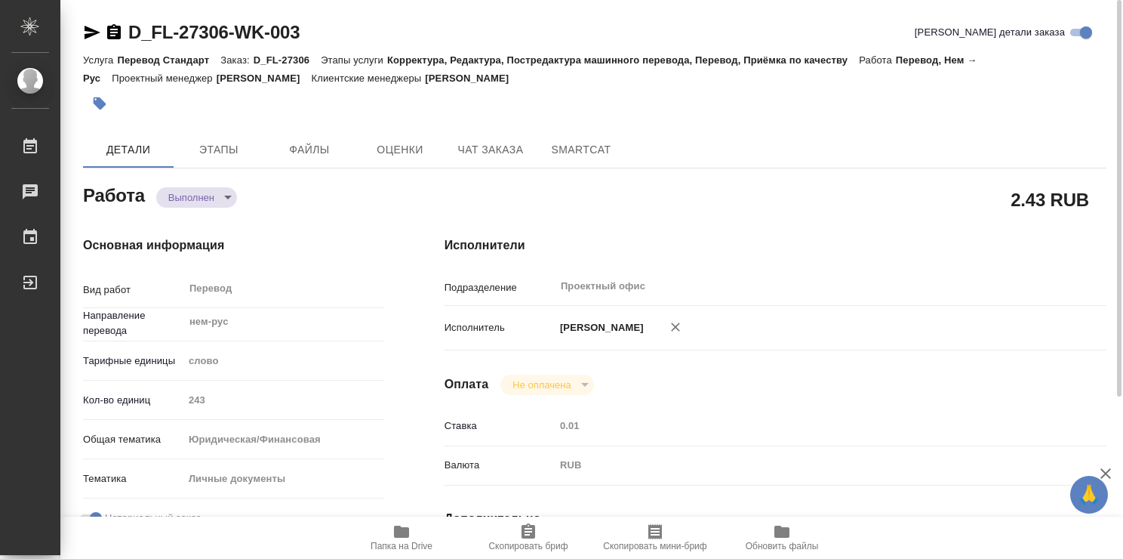
type textarea "x"
